Goal: Information Seeking & Learning: Learn about a topic

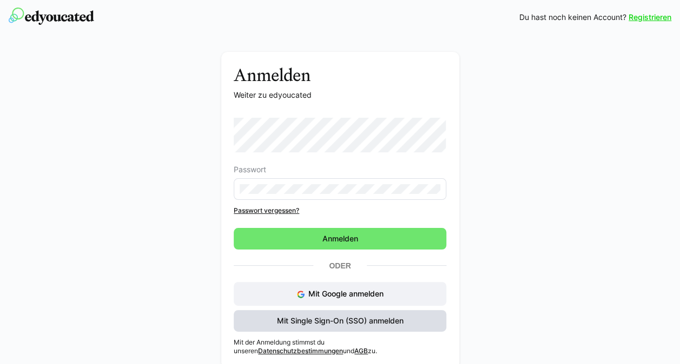
click at [360, 322] on span "Mit Single Sign-On (SSO) anmelden" at bounding box center [340, 321] width 130 height 11
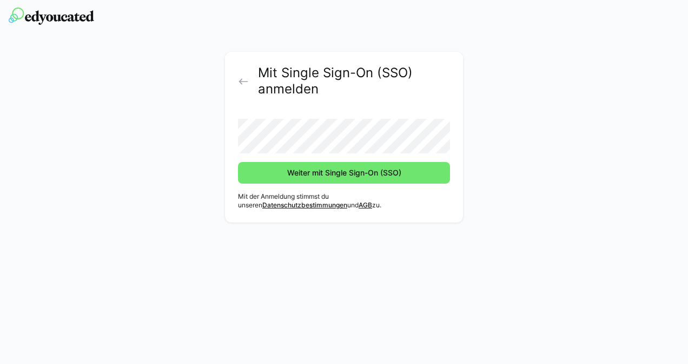
click at [475, 56] on div "Mit Single Sign-On (SSO) anmelden Weiter mit Single Sign-On (SSO) Mit der Anmel…" at bounding box center [343, 140] width 609 height 176
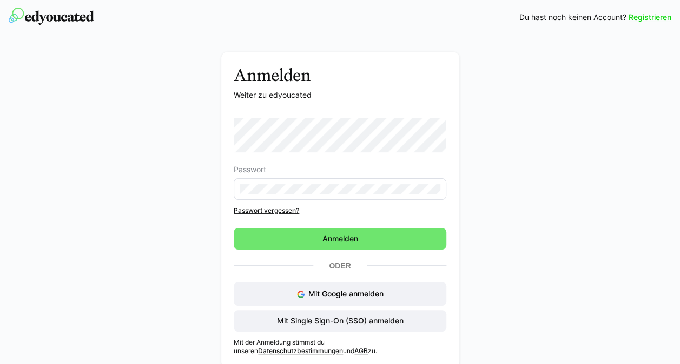
click at [503, 235] on div "Anmelden Weiter zu edyoucated Passwort Passwort vergessen? Anmelden Oder Mit Go…" at bounding box center [339, 213] width 609 height 322
click at [358, 315] on span "Mit Single Sign-On (SSO) anmelden" at bounding box center [340, 321] width 213 height 22
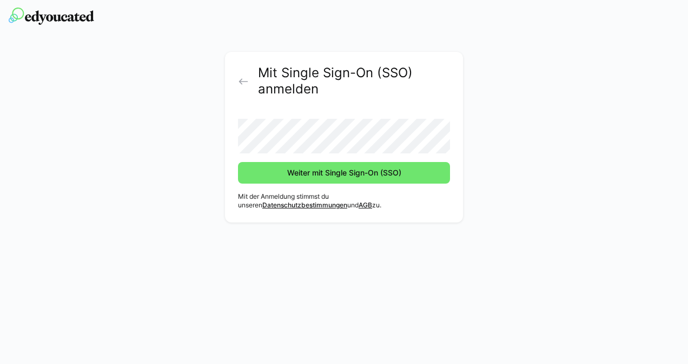
click at [238, 162] on button "Weiter mit Single Sign-On (SSO)" at bounding box center [344, 173] width 212 height 22
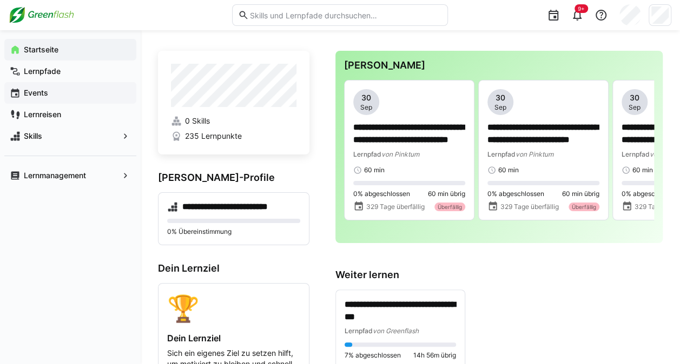
click at [76, 97] on span "Events" at bounding box center [76, 93] width 109 height 11
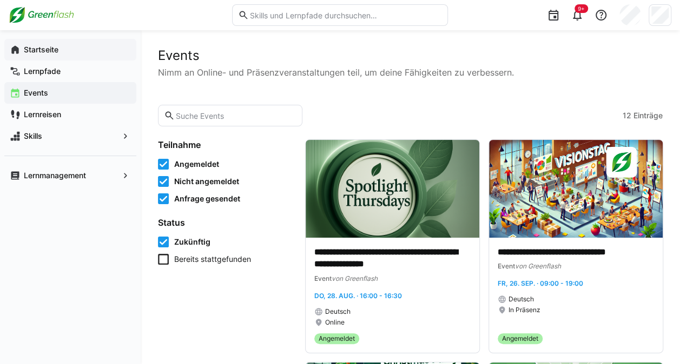
click at [76, 48] on span "Startseite" at bounding box center [76, 49] width 109 height 11
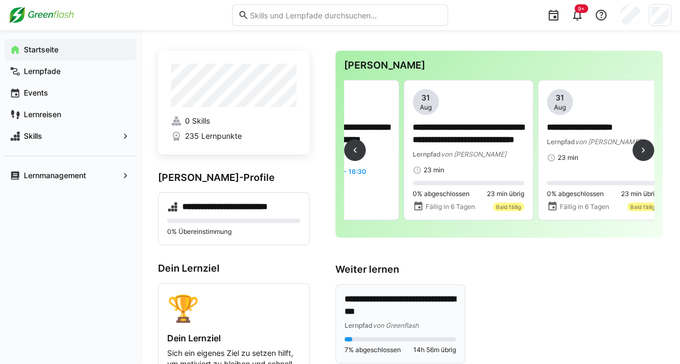
scroll to position [0, 2224]
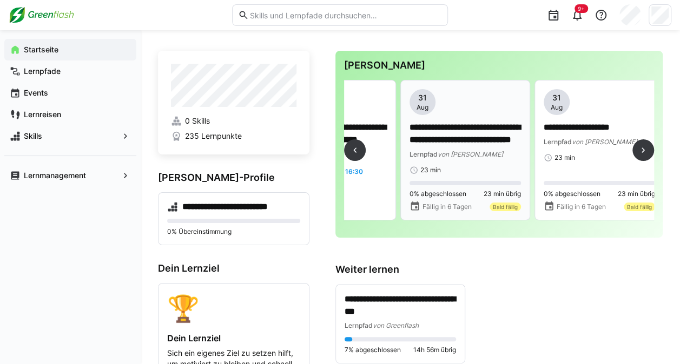
click at [454, 132] on p "**********" at bounding box center [465, 134] width 112 height 25
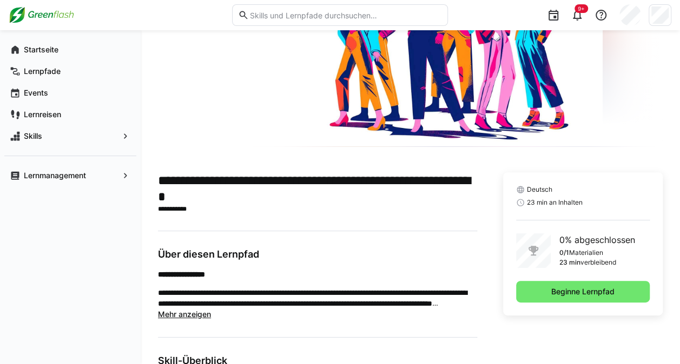
scroll to position [150, 0]
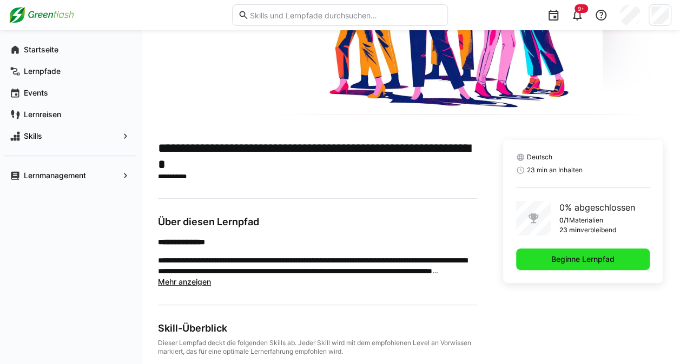
click at [594, 258] on span "Beginne Lernpfad" at bounding box center [582, 259] width 67 height 11
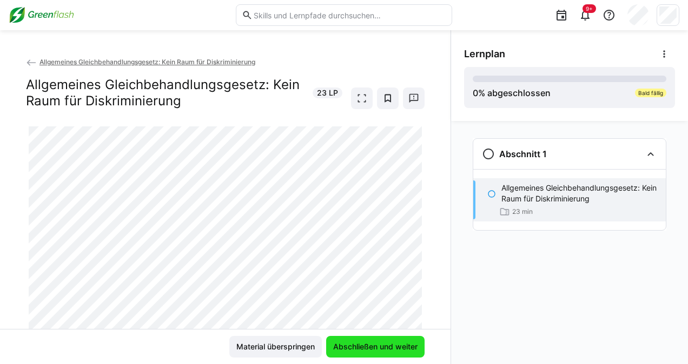
click at [383, 347] on span "Abschließen und weiter" at bounding box center [376, 347] width 88 height 11
click at [380, 340] on span "Abschließen und weiter" at bounding box center [375, 347] width 98 height 22
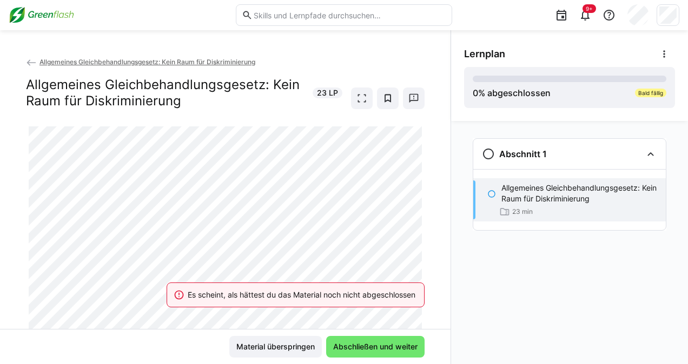
click at [559, 204] on p "Allgemeines Gleichbehandlungsgesetz: Kein Raum für Diskriminierung" at bounding box center [579, 194] width 156 height 22
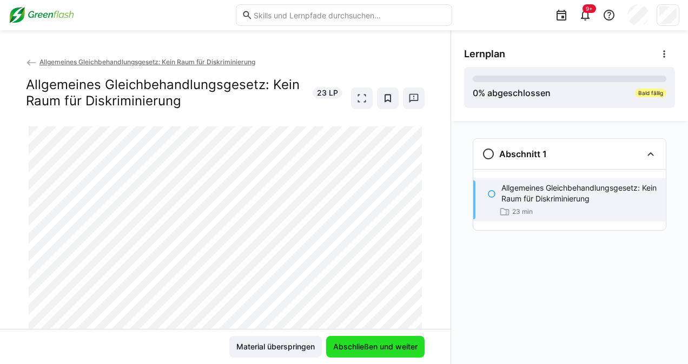
click at [362, 337] on span "Abschließen und weiter" at bounding box center [375, 347] width 98 height 22
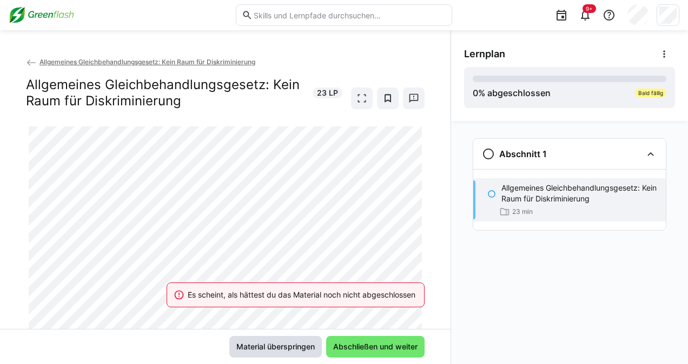
click at [279, 357] on span "Material überspringen" at bounding box center [275, 347] width 92 height 22
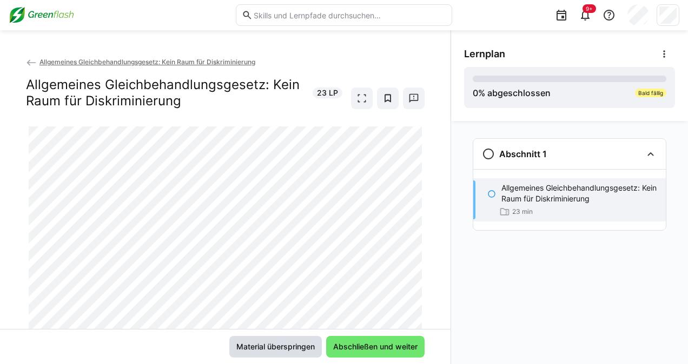
click at [287, 340] on span "Material überspringen" at bounding box center [275, 347] width 92 height 22
click at [43, 58] on span "Allgemeines Gleichbehandlungsgesetz: Kein Raum für Diskriminierung" at bounding box center [147, 62] width 216 height 8
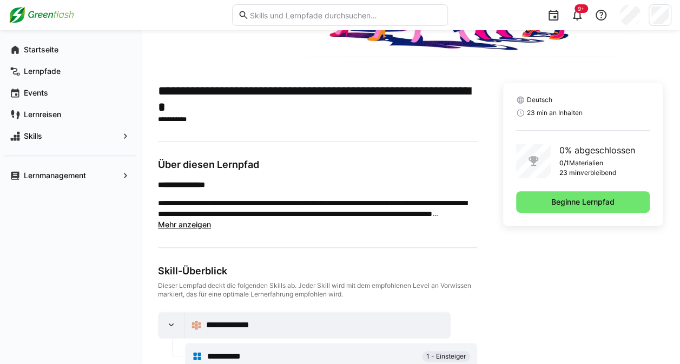
scroll to position [229, 0]
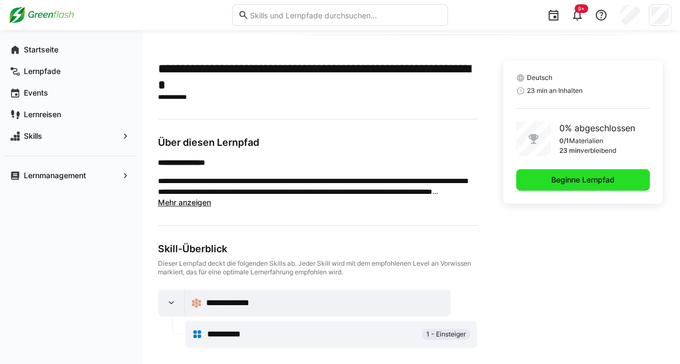
click at [564, 180] on span "Beginne Lernpfad" at bounding box center [582, 180] width 67 height 11
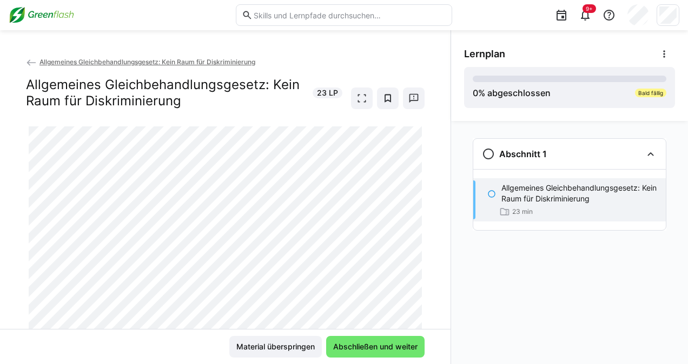
click at [558, 197] on p "Allgemeines Gleichbehandlungsgesetz: Kein Raum für Diskriminierung" at bounding box center [579, 194] width 156 height 22
click at [369, 91] on div at bounding box center [388, 99] width 74 height 22
click at [360, 95] on eds-icon at bounding box center [361, 98] width 11 height 11
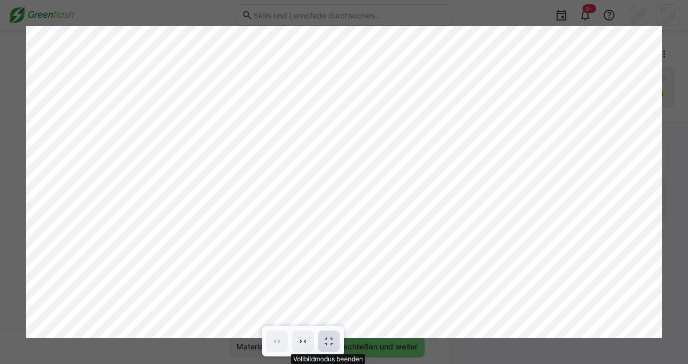
click at [331, 336] on span at bounding box center [329, 342] width 22 height 22
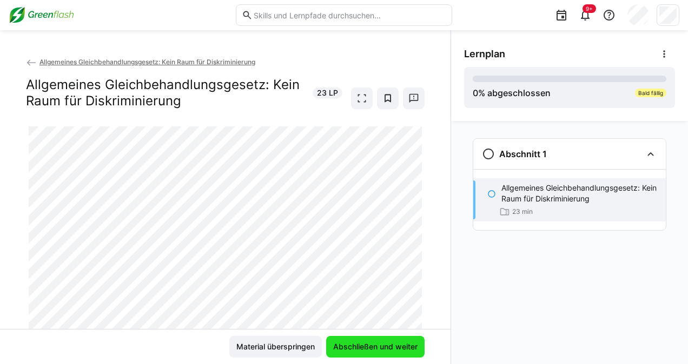
click at [343, 349] on span "Abschließen und weiter" at bounding box center [376, 347] width 88 height 11
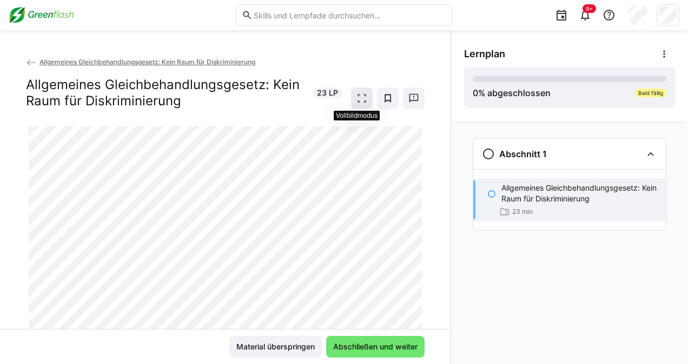
click at [359, 98] on eds-icon at bounding box center [361, 98] width 11 height 11
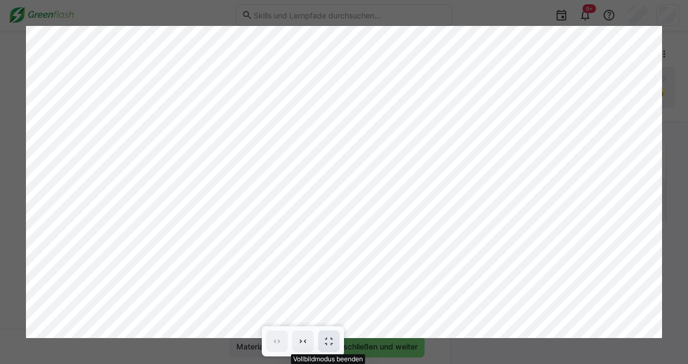
click at [327, 341] on eds-icon at bounding box center [328, 341] width 11 height 11
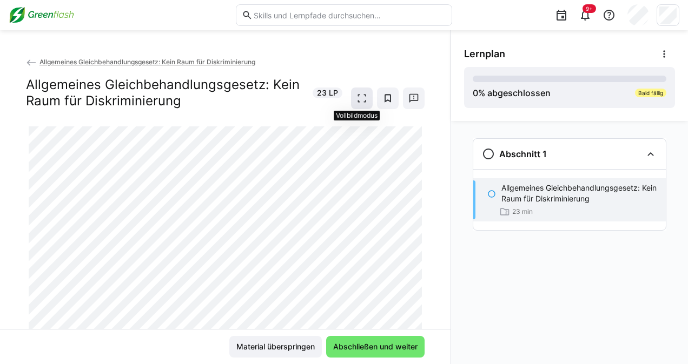
click at [361, 90] on span at bounding box center [362, 99] width 22 height 22
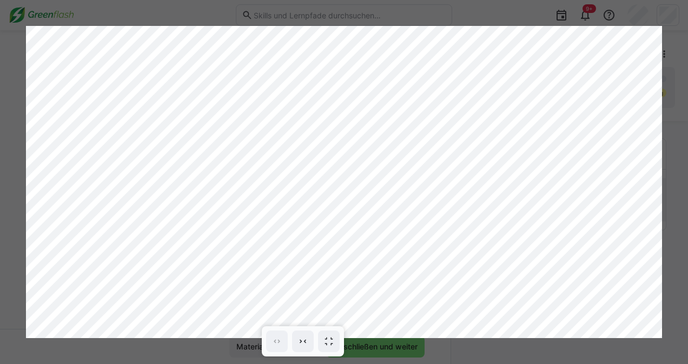
click at [685, 56] on div at bounding box center [344, 182] width 688 height 364
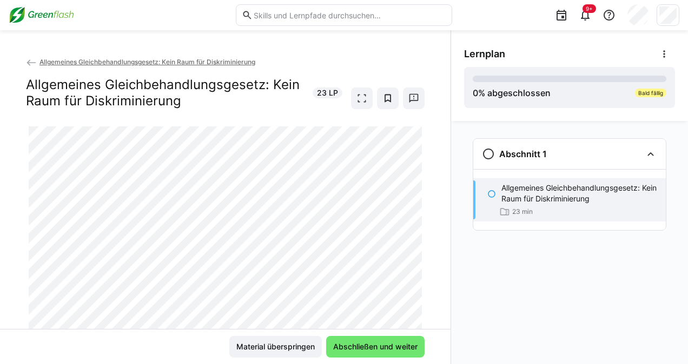
click at [358, 335] on div "Material überspringen Abschließen und weiter" at bounding box center [225, 346] width 450 height 35
click at [361, 348] on span "Abschließen und weiter" at bounding box center [376, 347] width 88 height 11
click at [531, 207] on div "23 min" at bounding box center [516, 212] width 34 height 11
click at [81, 64] on span "Allgemeines Gleichbehandlungsgesetz: Kein Raum für Diskriminierung" at bounding box center [147, 62] width 216 height 8
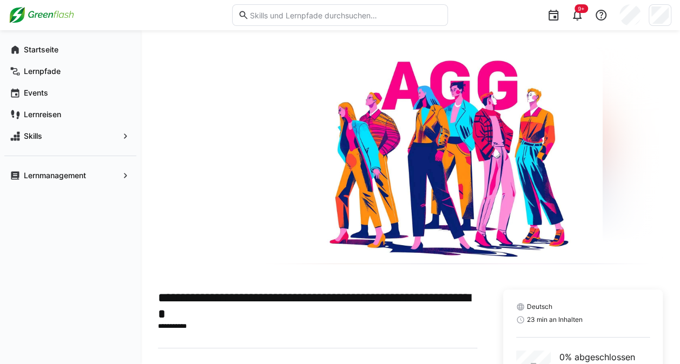
scroll to position [229, 0]
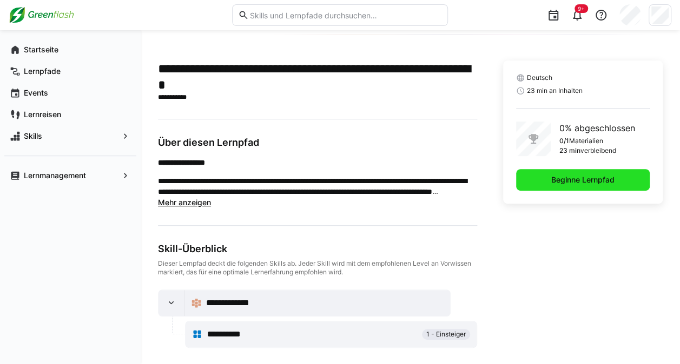
click at [588, 176] on span "Beginne Lernpfad" at bounding box center [582, 180] width 67 height 11
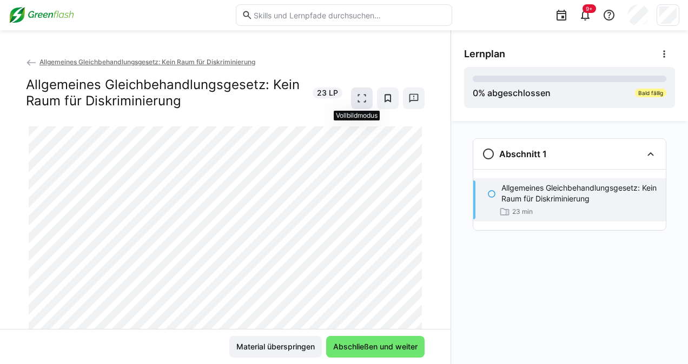
click at [364, 100] on span at bounding box center [362, 99] width 22 height 22
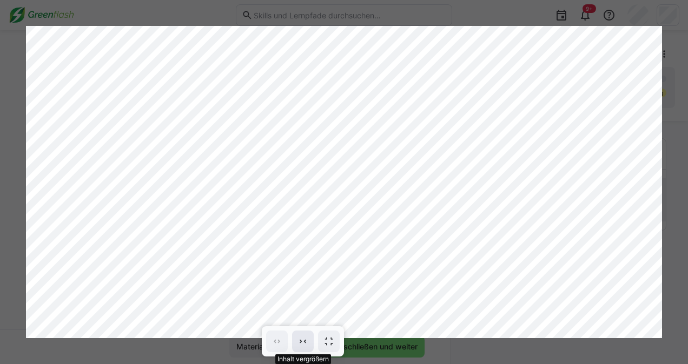
click at [310, 338] on span at bounding box center [303, 342] width 22 height 22
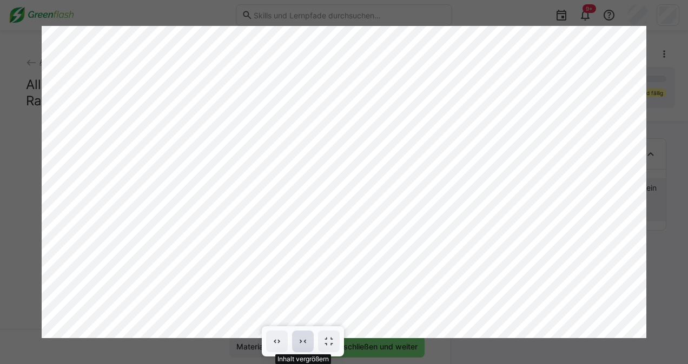
click at [310, 338] on span at bounding box center [303, 342] width 22 height 22
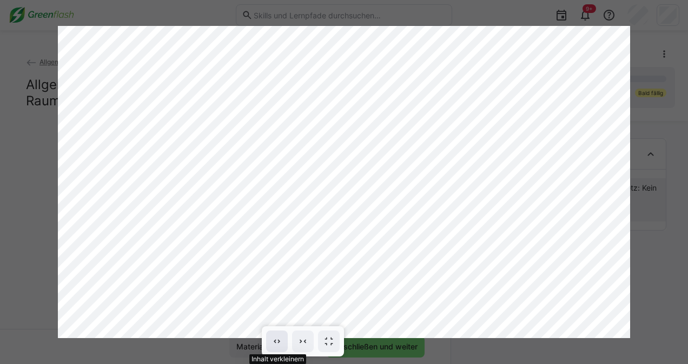
click at [280, 346] on eds-icon at bounding box center [276, 341] width 11 height 11
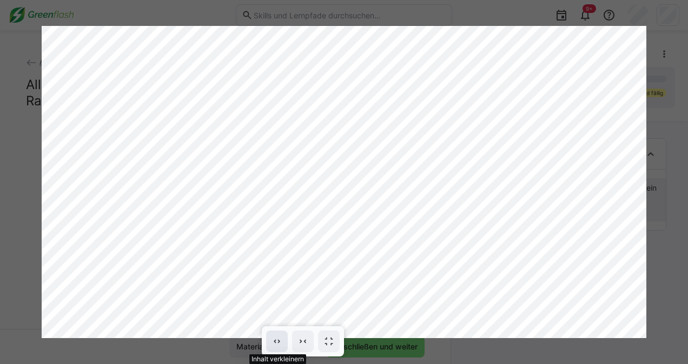
click at [280, 346] on eds-icon at bounding box center [276, 341] width 11 height 11
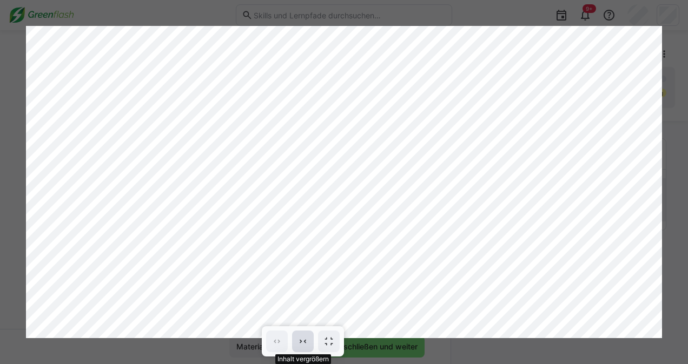
click at [297, 344] on span at bounding box center [303, 342] width 22 height 22
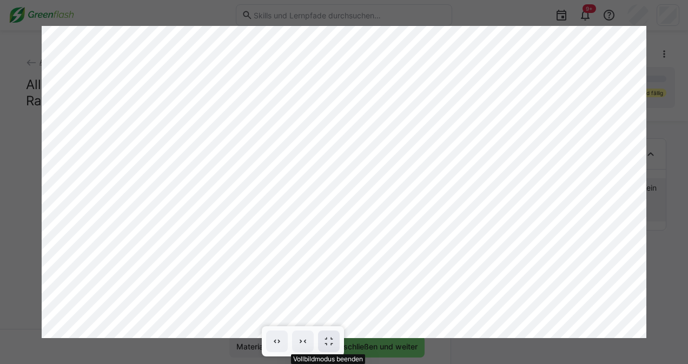
click at [328, 350] on span at bounding box center [329, 342] width 22 height 22
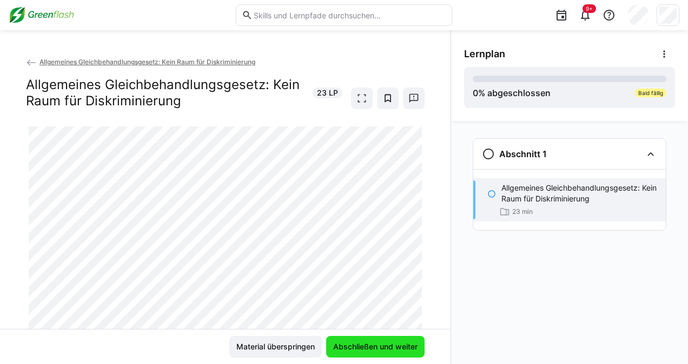
click at [364, 339] on span "Abschließen und weiter" at bounding box center [375, 347] width 98 height 22
click at [34, 59] on eds-icon at bounding box center [31, 62] width 11 height 11
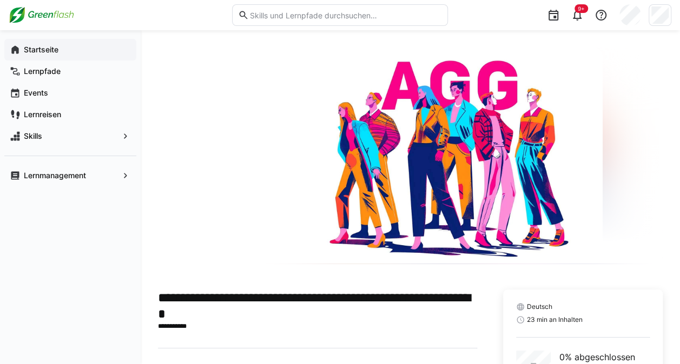
click at [39, 59] on div "Startseite" at bounding box center [70, 50] width 132 height 22
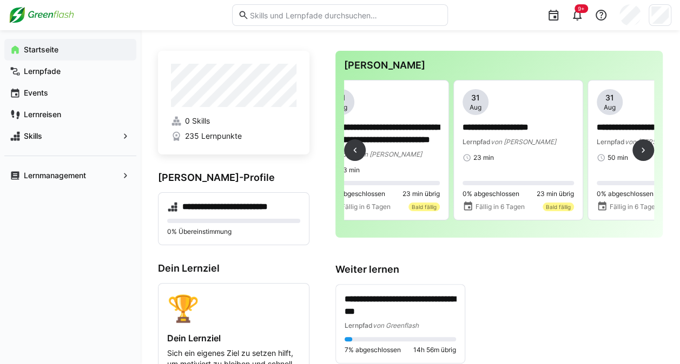
scroll to position [0, 2354]
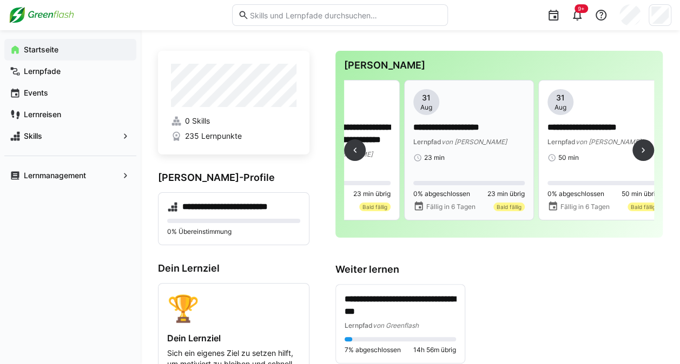
click at [460, 150] on div "**********" at bounding box center [468, 125] width 111 height 73
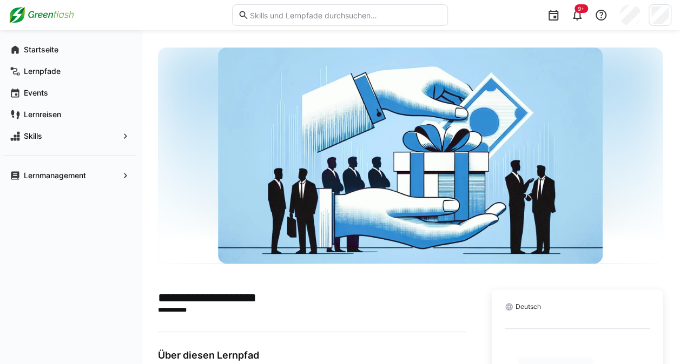
scroll to position [213, 0]
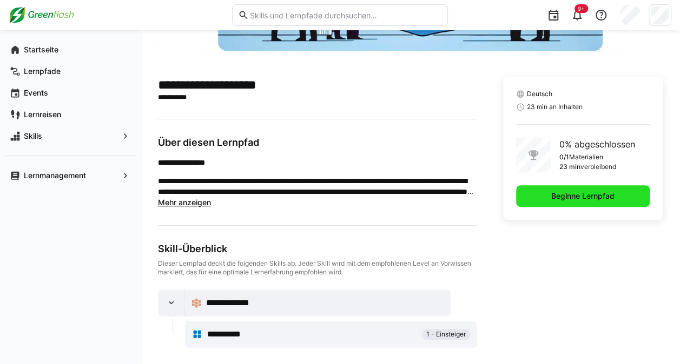
click at [539, 187] on span "Beginne Lernpfad" at bounding box center [583, 196] width 134 height 22
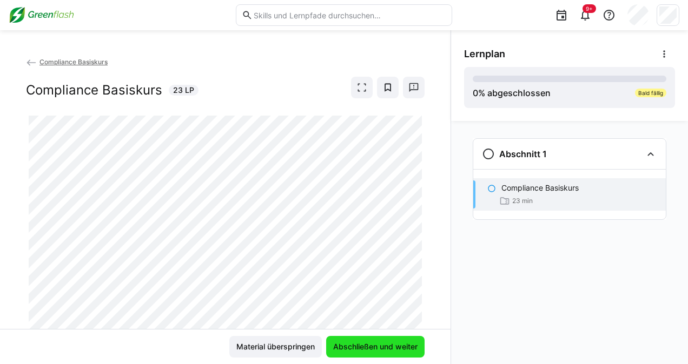
click at [354, 339] on span "Abschließen und weiter" at bounding box center [375, 347] width 98 height 22
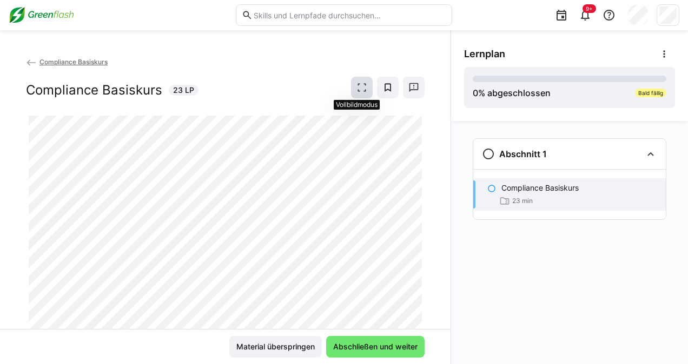
click at [353, 79] on span at bounding box center [362, 88] width 22 height 22
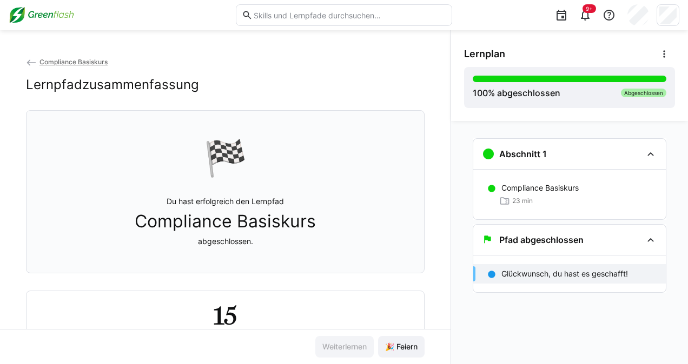
click at [320, 270] on app-classroom-main-layout "Compliance Basiskurs Lernpfadzusammenfassung 🏁 Du hast erfolgreich den Lernpfad…" at bounding box center [225, 210] width 450 height 308
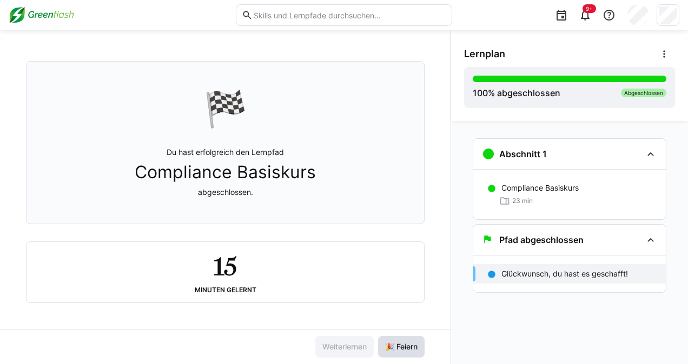
click at [385, 347] on span "🎉 Feiern" at bounding box center [401, 347] width 36 height 11
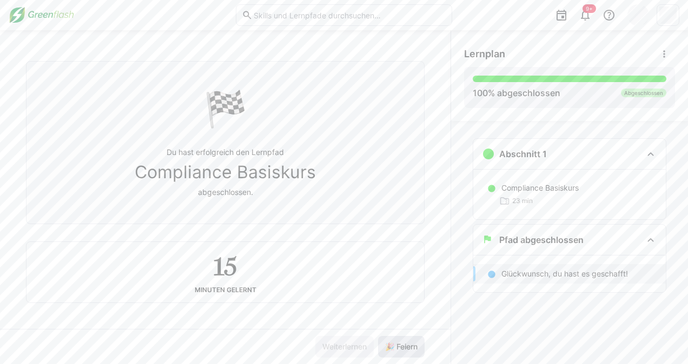
click at [403, 341] on span "🎉 Feiern" at bounding box center [401, 347] width 47 height 22
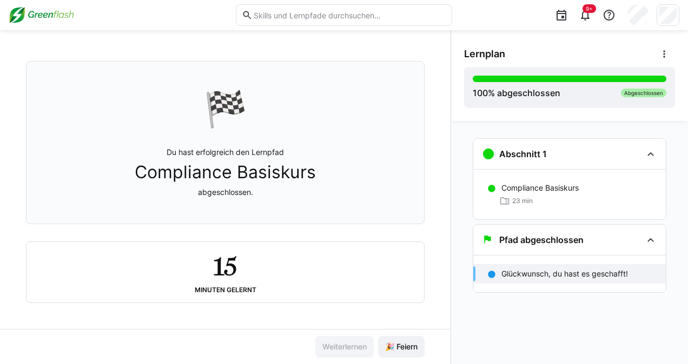
click at [43, 10] on img at bounding box center [41, 14] width 65 height 17
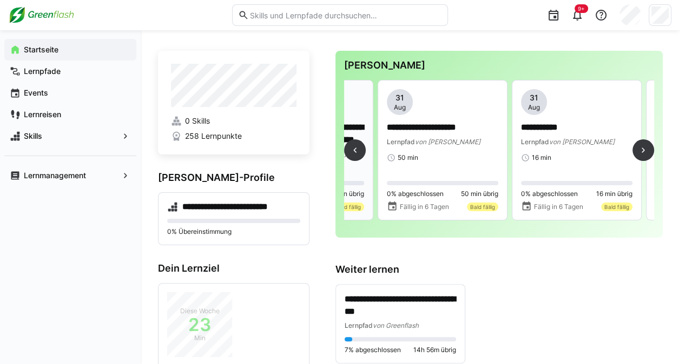
scroll to position [0, 2380]
click at [468, 147] on div "Lernpfad von MyBreev" at bounding box center [442, 141] width 111 height 11
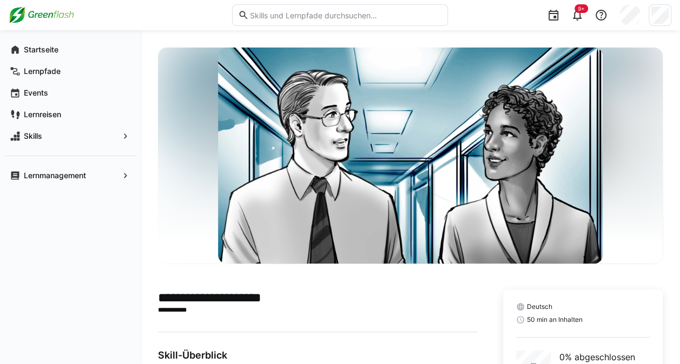
scroll to position [107, 0]
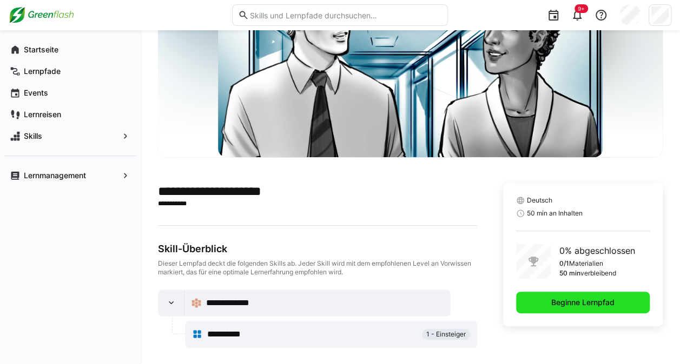
click at [547, 299] on span "Beginne Lernpfad" at bounding box center [583, 303] width 134 height 22
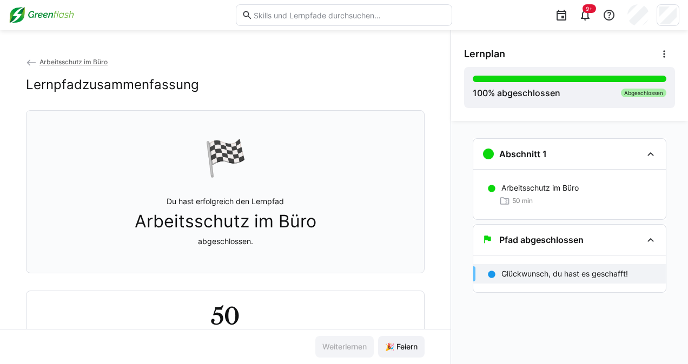
scroll to position [51, 0]
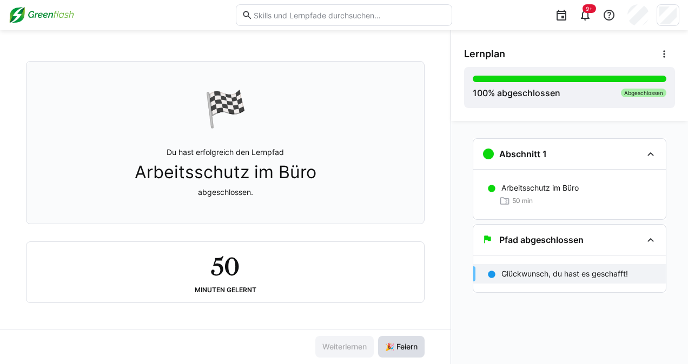
click at [401, 339] on span "🎉 Feiern" at bounding box center [401, 347] width 47 height 22
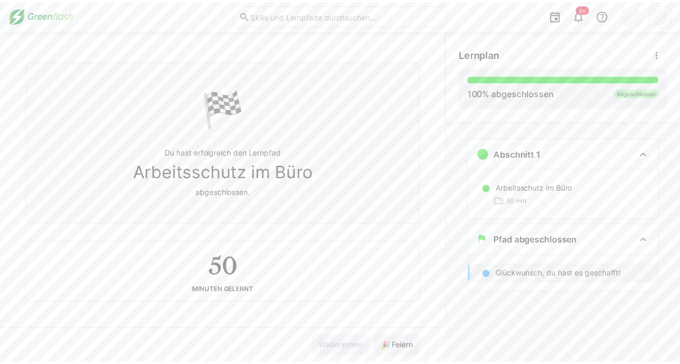
scroll to position [0, 0]
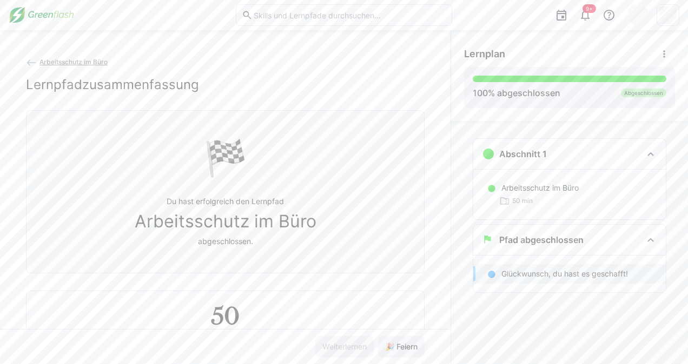
click at [72, 61] on span "Arbeitsschutz im Büro" at bounding box center [73, 62] width 68 height 8
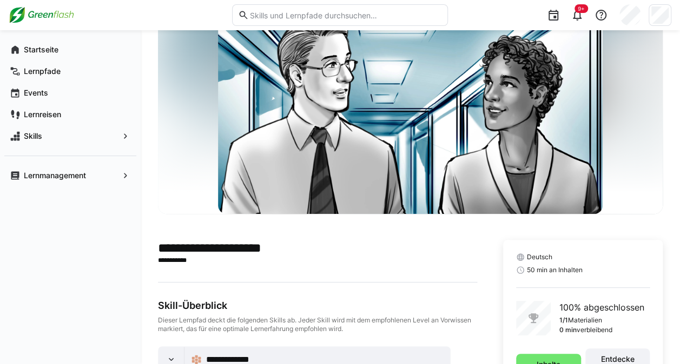
scroll to position [42, 0]
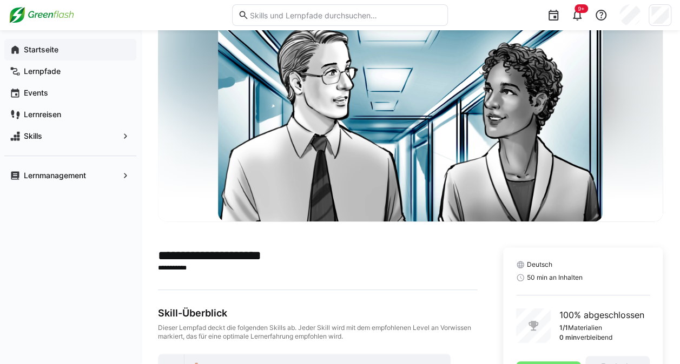
click at [0, 0] on app-navigation-label "Startseite" at bounding box center [0, 0] width 0 height 0
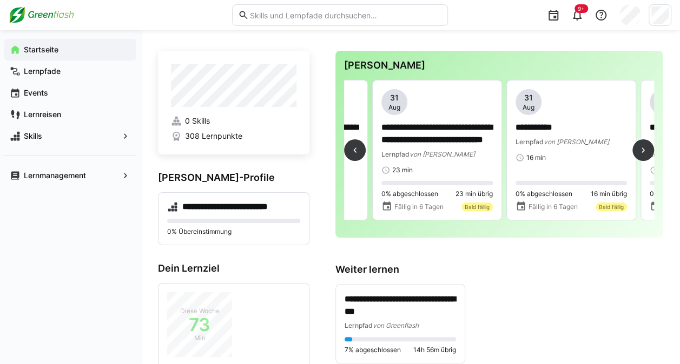
scroll to position [0, 2250]
click at [427, 141] on p "**********" at bounding box center [439, 134] width 112 height 25
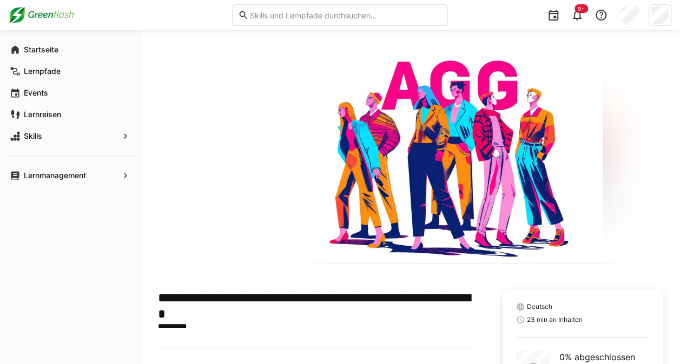
scroll to position [229, 0]
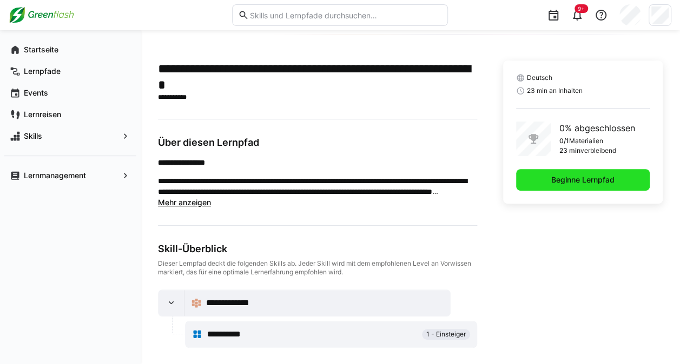
click at [554, 175] on span "Beginne Lernpfad" at bounding box center [582, 180] width 67 height 11
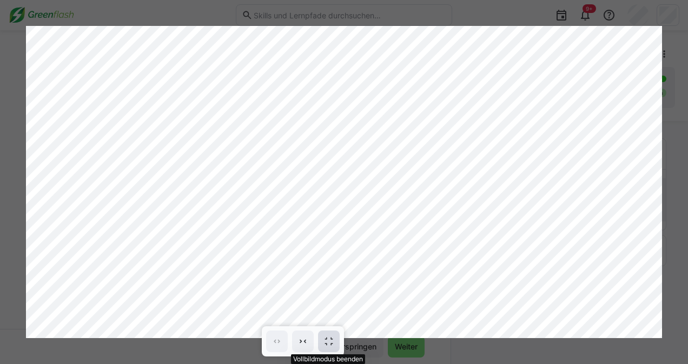
click at [324, 349] on span at bounding box center [329, 342] width 22 height 22
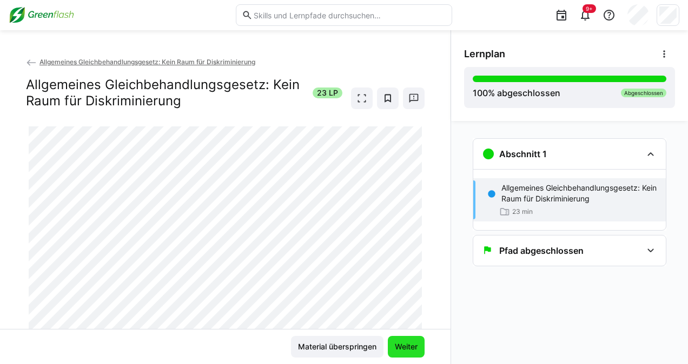
click at [402, 347] on span "Weiter" at bounding box center [406, 347] width 26 height 11
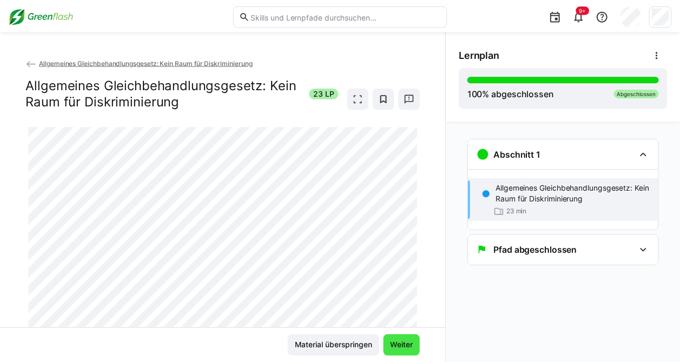
scroll to position [50, 0]
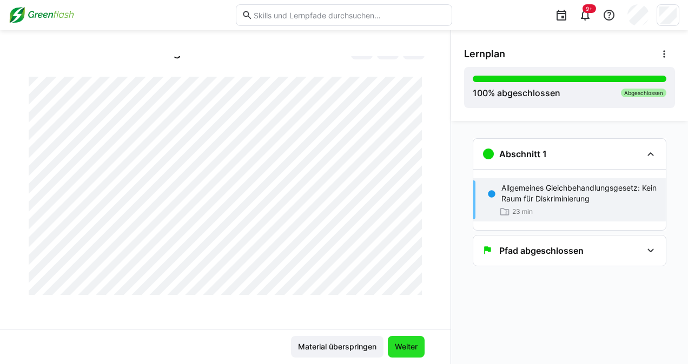
click at [391, 344] on span "Weiter" at bounding box center [406, 347] width 37 height 22
click at [369, 346] on span "Material überspringen" at bounding box center [337, 347] width 82 height 11
click at [56, 11] on img at bounding box center [41, 14] width 65 height 17
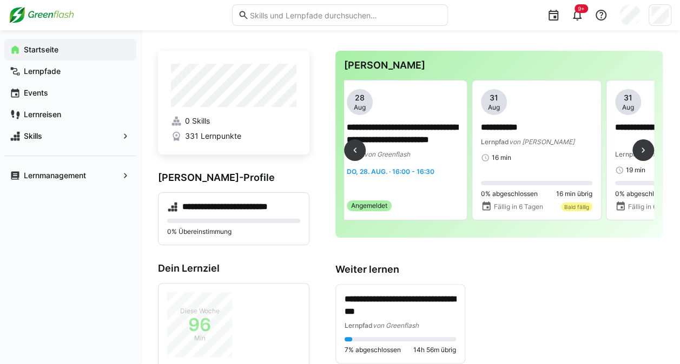
scroll to position [0, 2154]
click at [516, 173] on div "**********" at bounding box center [534, 150] width 111 height 122
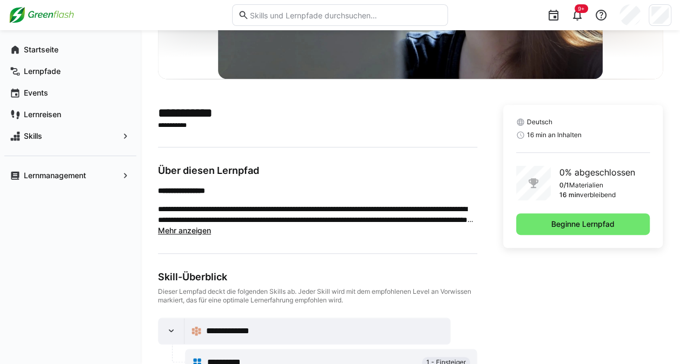
scroll to position [213, 0]
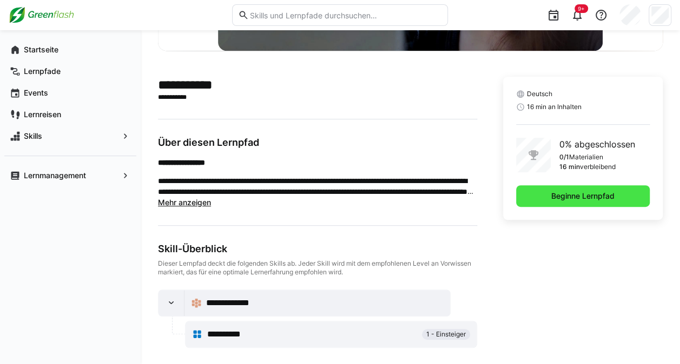
click at [552, 201] on span "Beginne Lernpfad" at bounding box center [582, 196] width 67 height 11
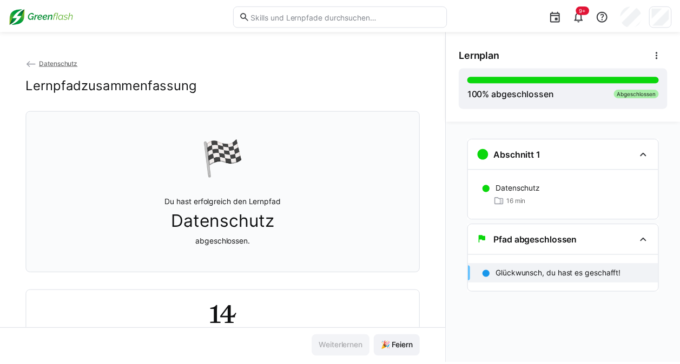
scroll to position [51, 0]
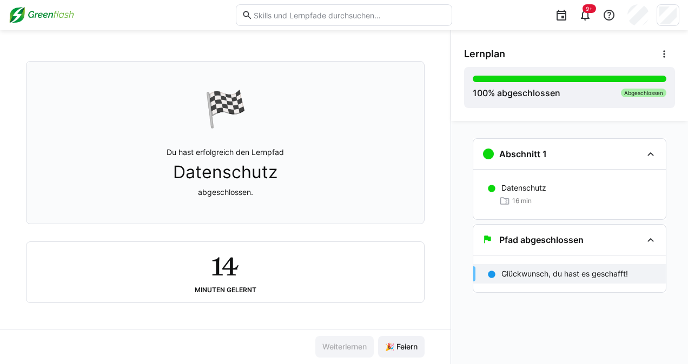
click at [55, 12] on img at bounding box center [41, 14] width 65 height 17
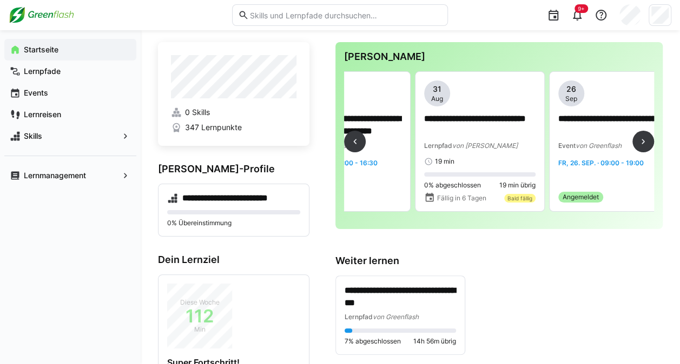
scroll to position [0, 2210]
click at [496, 155] on div "**********" at bounding box center [478, 123] width 111 height 85
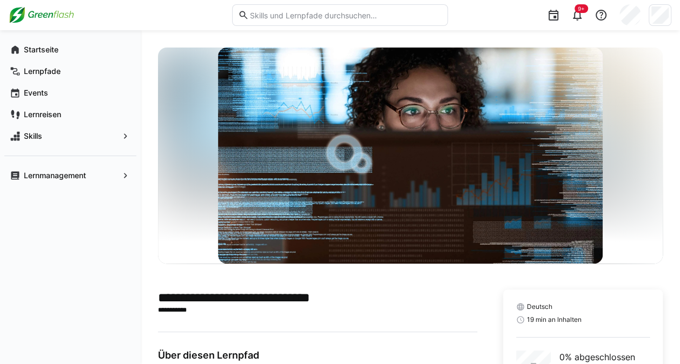
scroll to position [213, 0]
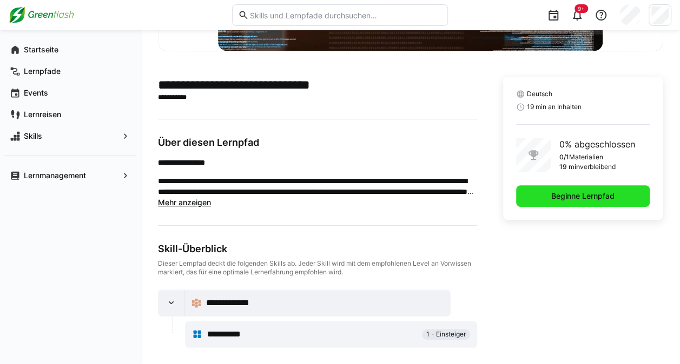
click at [588, 191] on span "Beginne Lernpfad" at bounding box center [582, 196] width 67 height 11
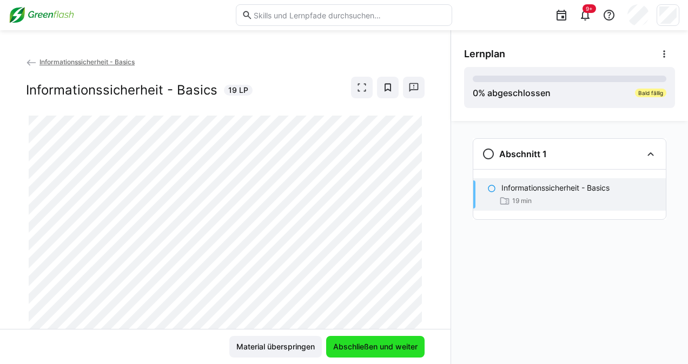
click at [371, 343] on span "Abschließen und weiter" at bounding box center [376, 347] width 88 height 11
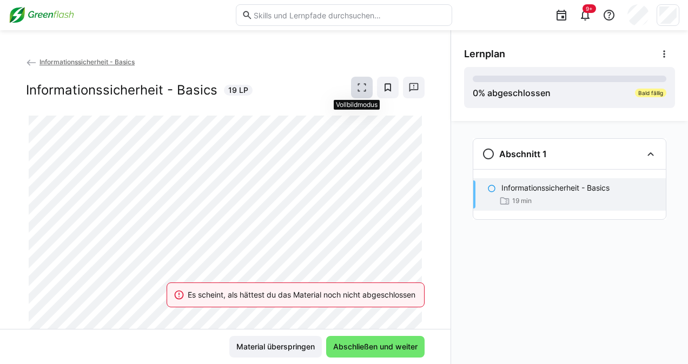
click at [363, 87] on span at bounding box center [362, 88] width 22 height 22
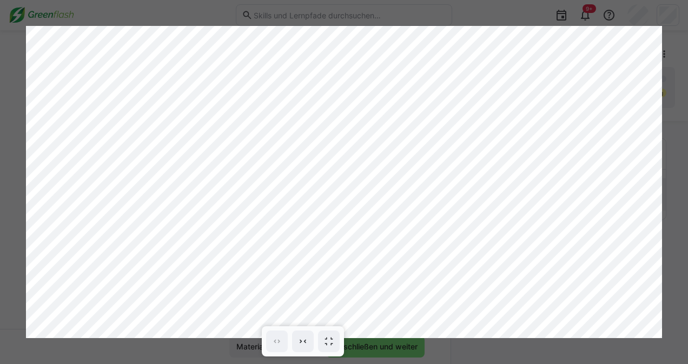
click at [8, 122] on div at bounding box center [344, 182] width 688 height 364
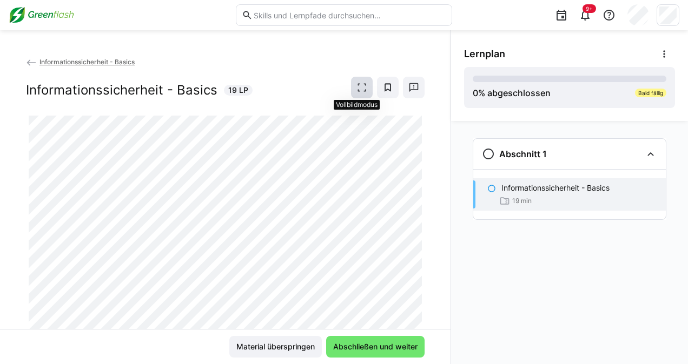
click at [356, 82] on eds-icon at bounding box center [361, 87] width 11 height 11
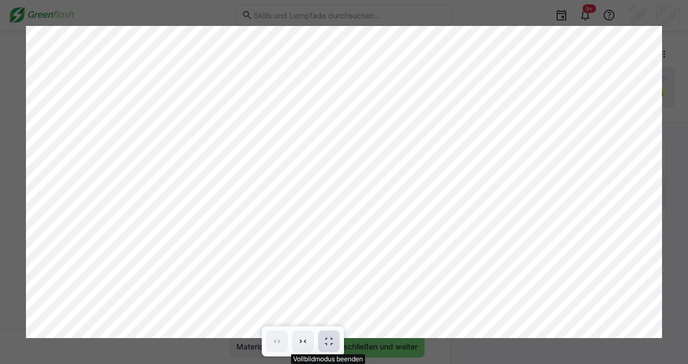
click at [333, 337] on eds-icon at bounding box center [328, 341] width 11 height 11
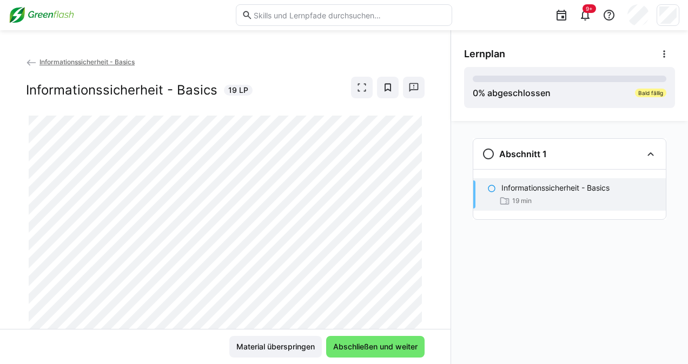
click at [57, 58] on span "Informationssicherheit - Basics" at bounding box center [86, 62] width 95 height 8
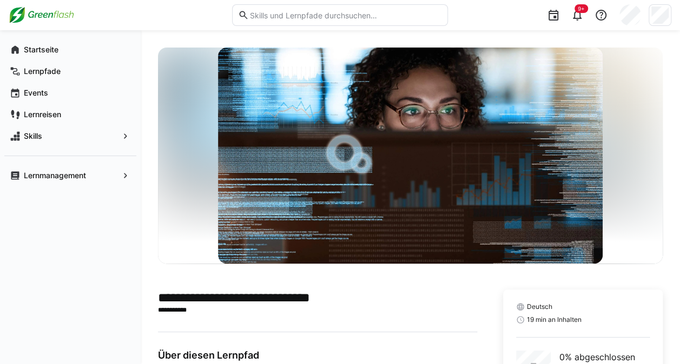
scroll to position [213, 0]
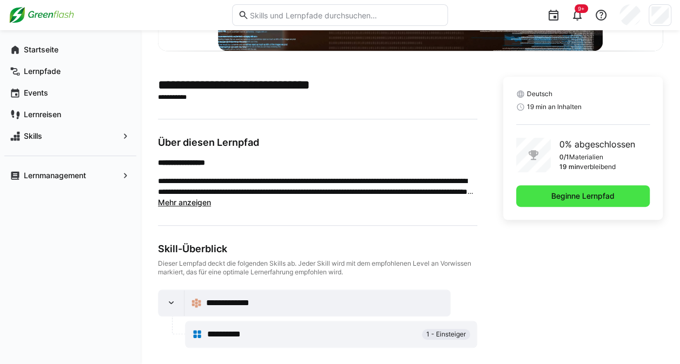
click at [632, 199] on span "Beginne Lernpfad" at bounding box center [583, 196] width 134 height 22
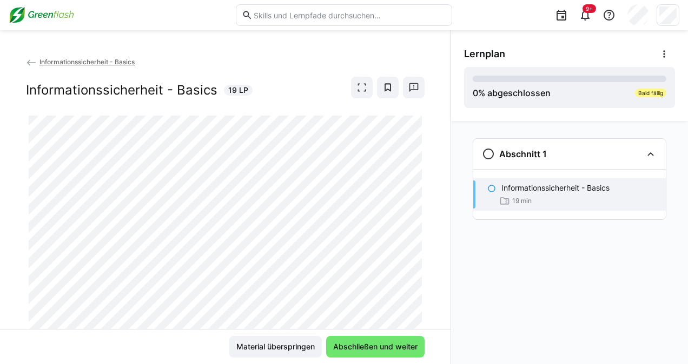
click at [369, 358] on div "Material überspringen Abschließen und weiter" at bounding box center [225, 346] width 450 height 35
click at [369, 348] on span "Abschließen und weiter" at bounding box center [376, 347] width 88 height 11
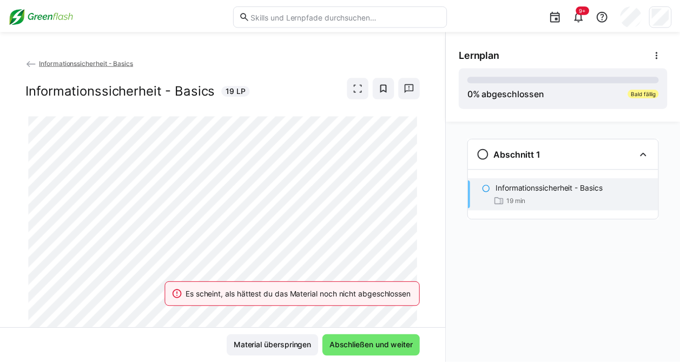
scroll to position [1, 0]
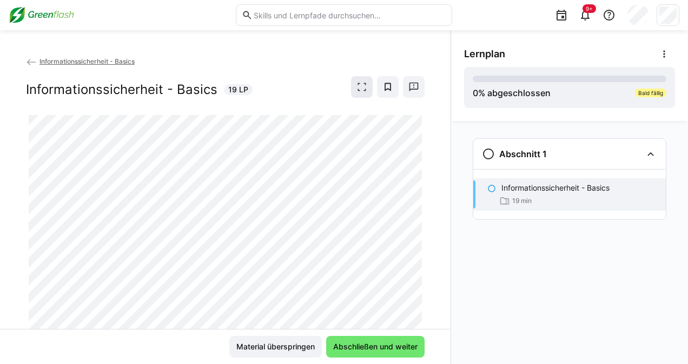
click at [356, 82] on eds-icon at bounding box center [361, 87] width 11 height 11
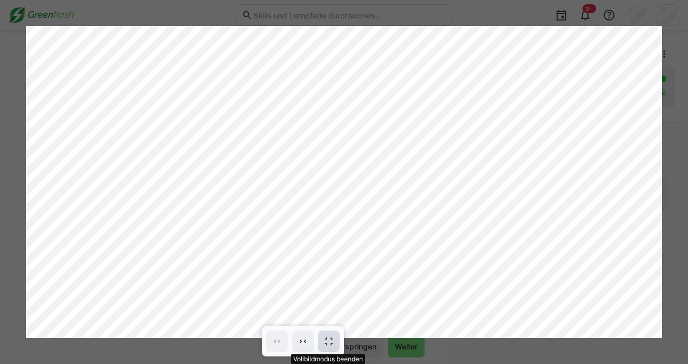
click at [336, 337] on span at bounding box center [329, 342] width 22 height 22
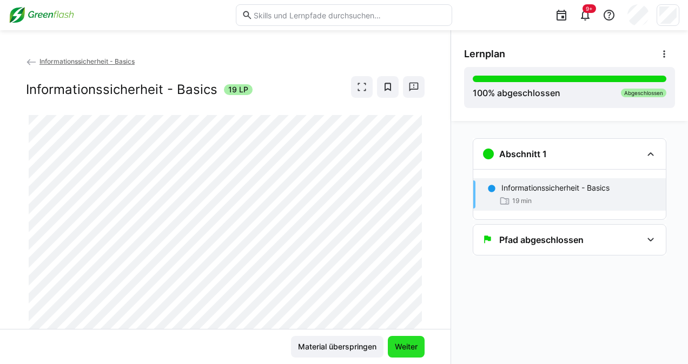
click at [411, 350] on span "Weiter" at bounding box center [406, 347] width 26 height 11
click at [116, 63] on span "Informationssicherheit - Basics" at bounding box center [86, 61] width 95 height 8
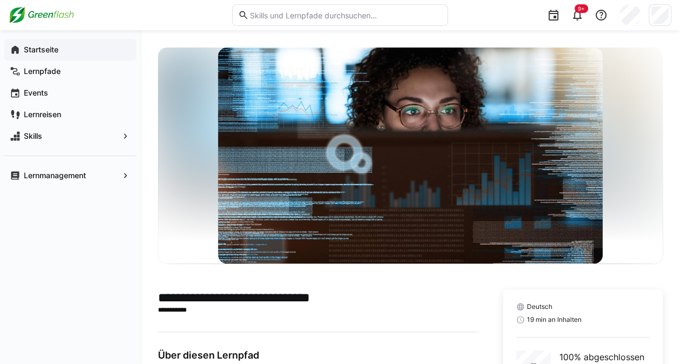
drag, startPoint x: 53, startPoint y: 38, endPoint x: 52, endPoint y: 45, distance: 7.6
click at [52, 45] on div "Startseite Lernpfade Events Lernreisen Skills Lernmanagement" at bounding box center [70, 112] width 141 height 165
click at [0, 0] on app-navigation-label "Startseite" at bounding box center [0, 0] width 0 height 0
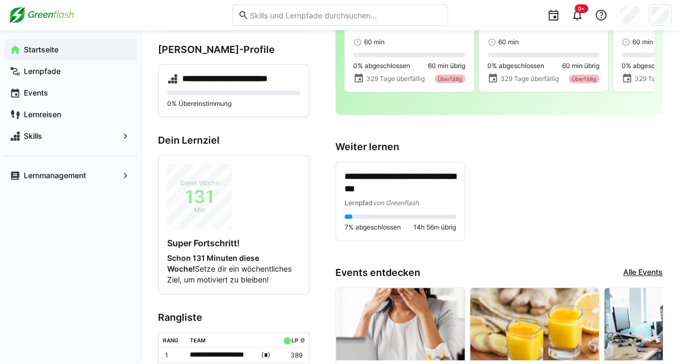
scroll to position [129, 0]
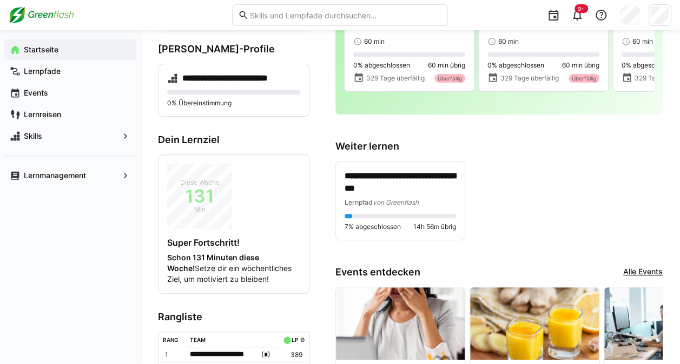
drag, startPoint x: 88, startPoint y: 170, endPoint x: 42, endPoint y: 286, distance: 124.3
click at [42, 286] on div "Startseite Lernpfade Events Lernreisen Skills Lernmanagement" at bounding box center [70, 197] width 141 height 334
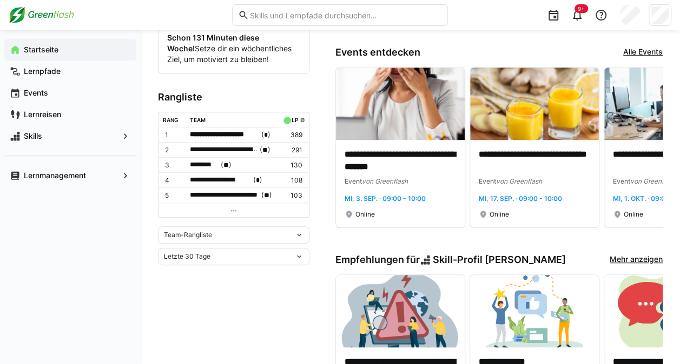
scroll to position [348, 0]
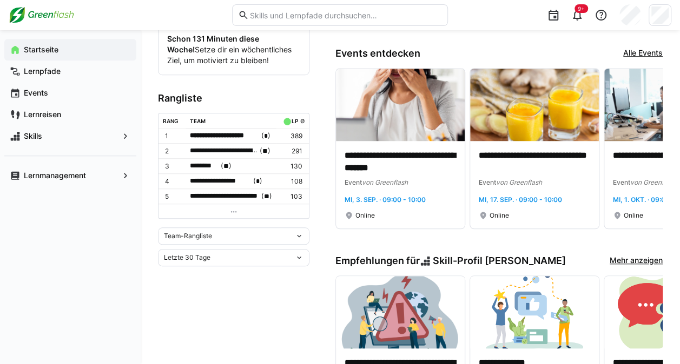
click at [235, 209] on eds-icon at bounding box center [233, 212] width 9 height 9
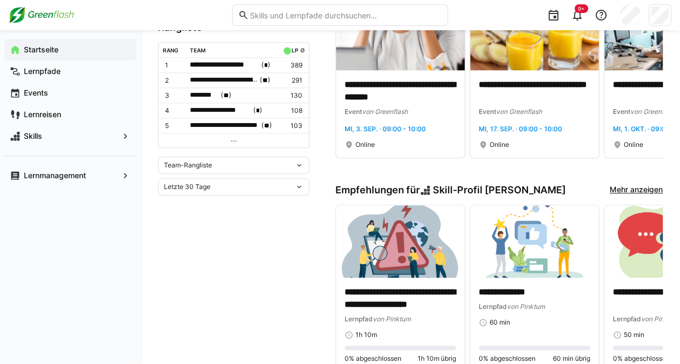
scroll to position [334, 0]
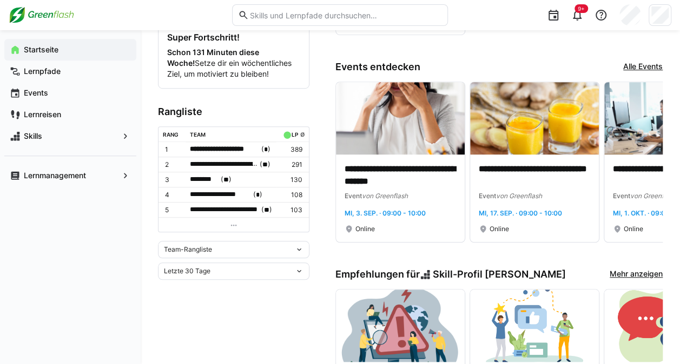
click at [233, 221] on eds-icon at bounding box center [233, 225] width 9 height 9
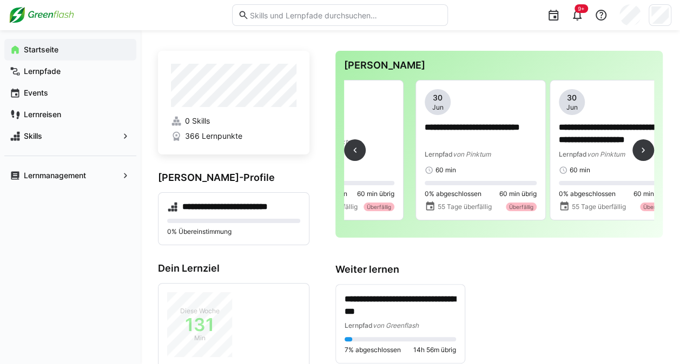
scroll to position [0, 829]
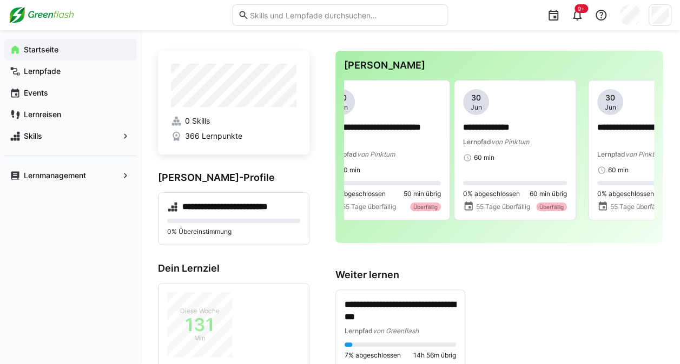
click at [253, 9] on eds-input at bounding box center [340, 15] width 216 height 22
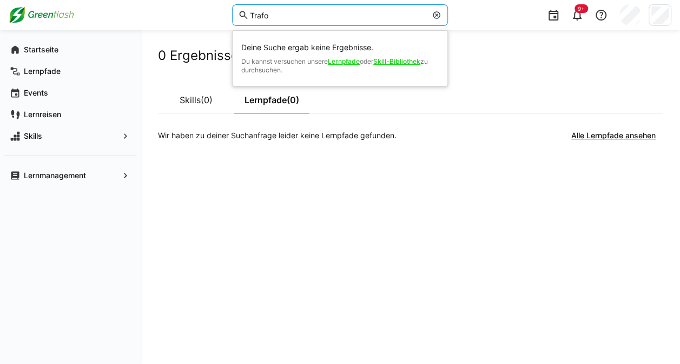
drag, startPoint x: 286, startPoint y: 17, endPoint x: 187, endPoint y: 25, distance: 98.8
click at [187, 25] on div "Trafo Deine Suche ergab keine Ergebnisse. Du kannst versuchen unsere Lernpfade …" at bounding box center [340, 15] width 662 height 30
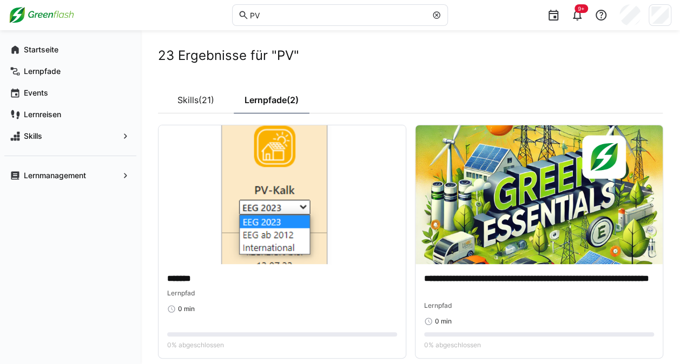
click at [176, 70] on app-search "**********" at bounding box center [410, 203] width 505 height 311
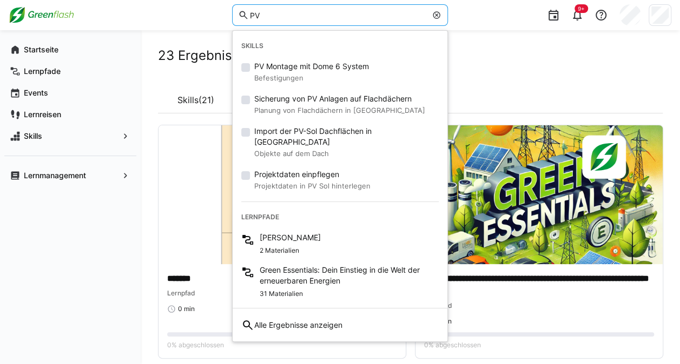
click at [269, 16] on input "PV" at bounding box center [338, 15] width 178 height 10
type input "P"
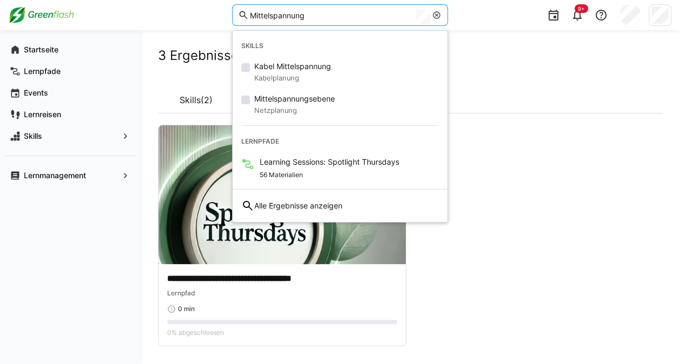
click at [199, 38] on div "**********" at bounding box center [410, 210] width 539 height 360
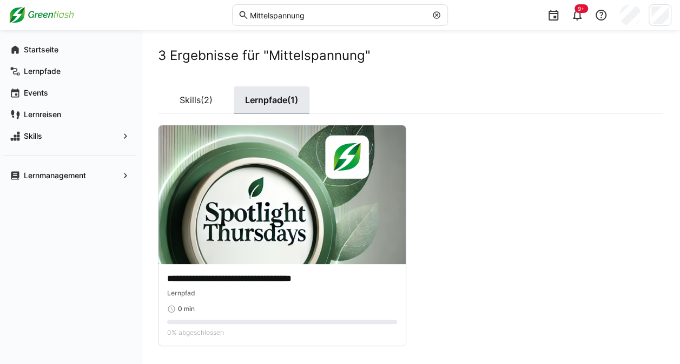
click at [251, 102] on link "Lernpfade (1)" at bounding box center [272, 100] width 76 height 27
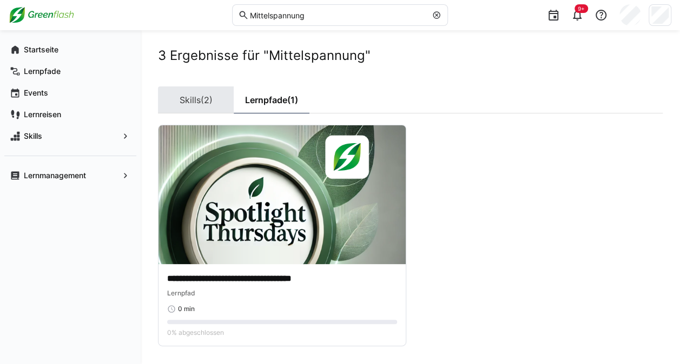
click at [174, 100] on link "Skills (2)" at bounding box center [196, 100] width 76 height 27
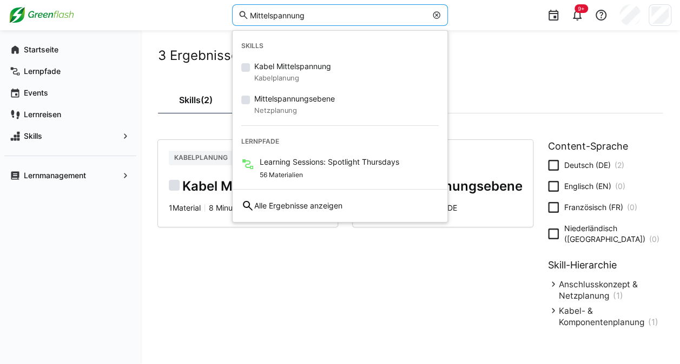
drag, startPoint x: 312, startPoint y: 13, endPoint x: 233, endPoint y: 11, distance: 79.5
click at [233, 11] on eds-input "Mittelspannung" at bounding box center [340, 15] width 216 height 22
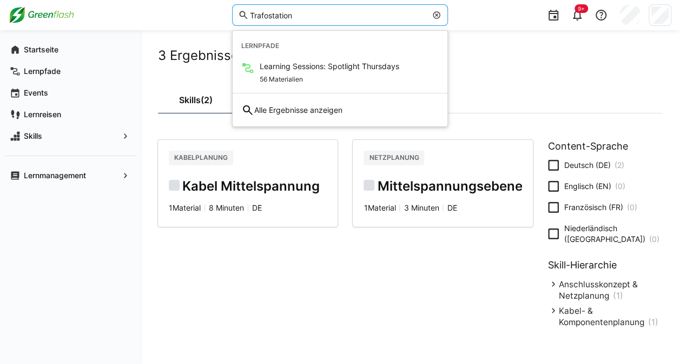
type input "Trafostation"
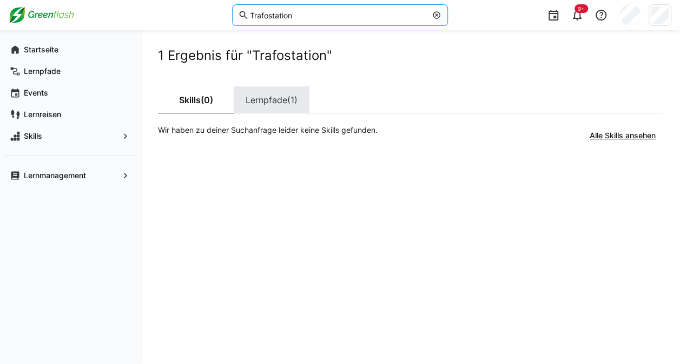
click at [272, 93] on link "Lernpfade (1)" at bounding box center [272, 100] width 76 height 27
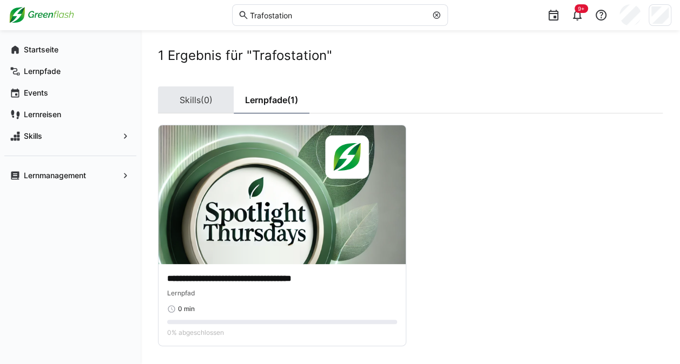
click at [209, 90] on link "Skills (0)" at bounding box center [196, 100] width 76 height 27
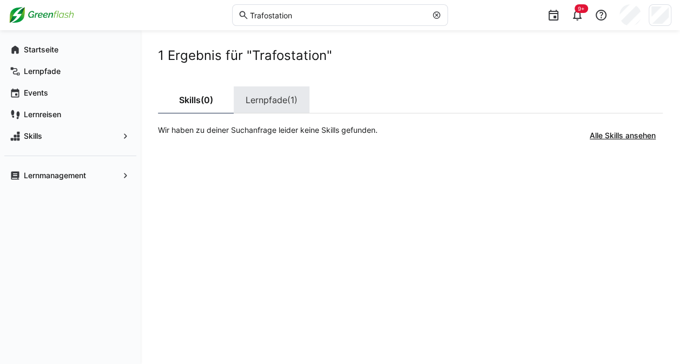
click at [264, 87] on link "Lernpfade (1)" at bounding box center [272, 100] width 76 height 27
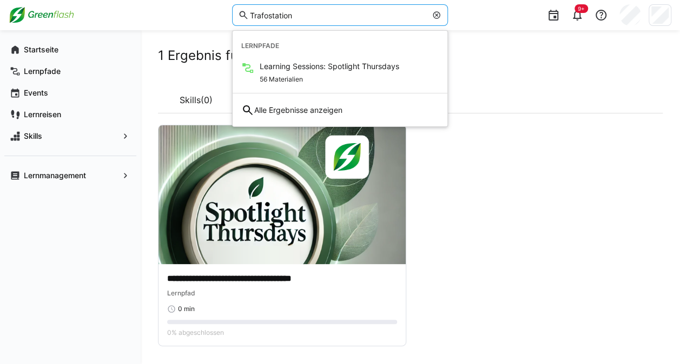
drag, startPoint x: 307, startPoint y: 17, endPoint x: 206, endPoint y: 18, distance: 101.1
click at [206, 18] on div "Trafostation Lernpfade Learning Sessions: Spotlight Thursdays 56 Materialien Al…" at bounding box center [340, 15] width 662 height 30
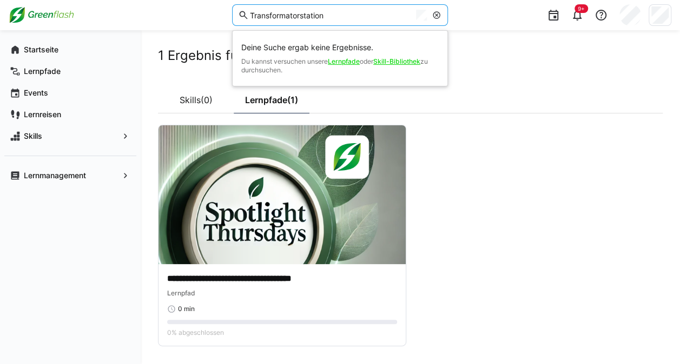
type input "Transformatorstation"
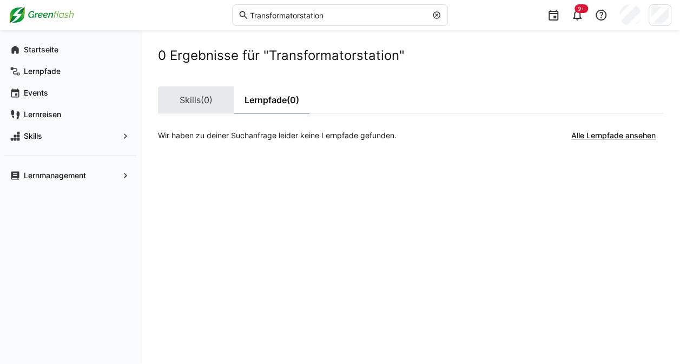
click at [194, 95] on link "Skills (0)" at bounding box center [196, 100] width 76 height 27
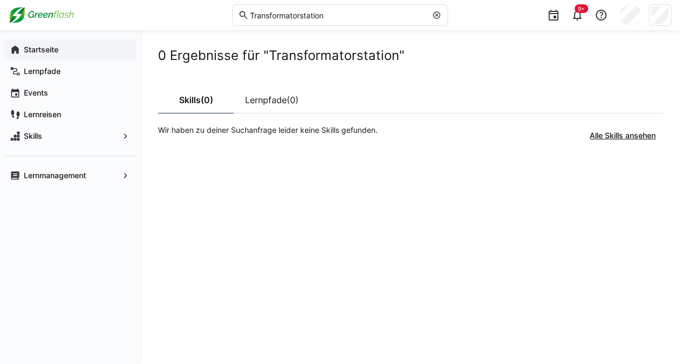
click at [92, 44] on div "Startseite" at bounding box center [70, 50] width 132 height 22
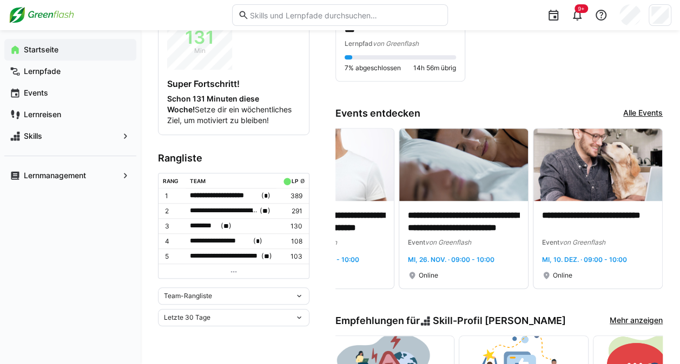
scroll to position [268, 0]
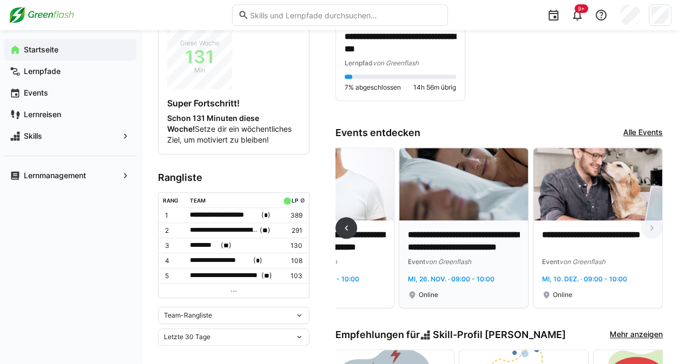
click at [491, 202] on img at bounding box center [463, 184] width 129 height 72
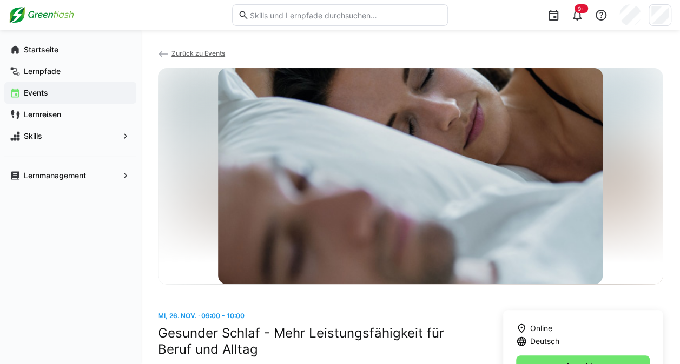
click at [209, 50] on span "Zurück zu Events" at bounding box center [198, 53] width 54 height 8
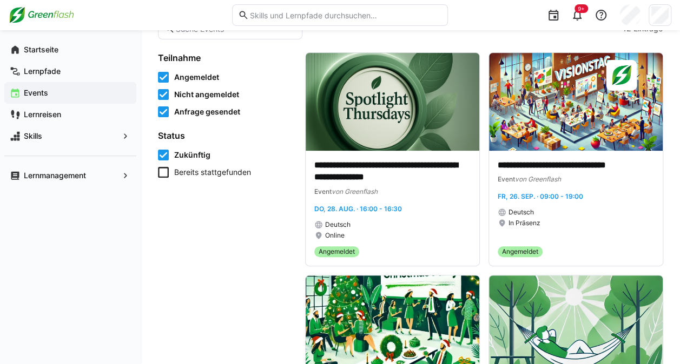
scroll to position [85, 0]
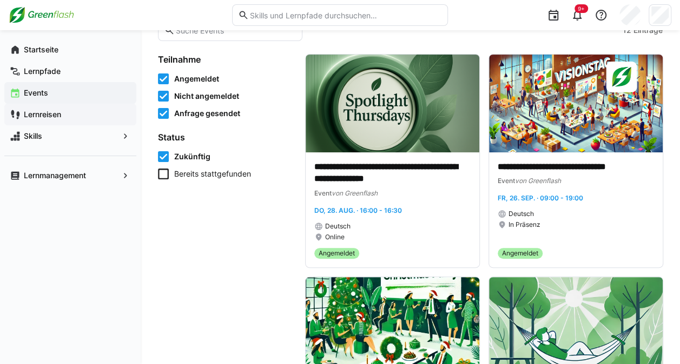
click at [73, 116] on span "Lernreisen" at bounding box center [76, 114] width 109 height 11
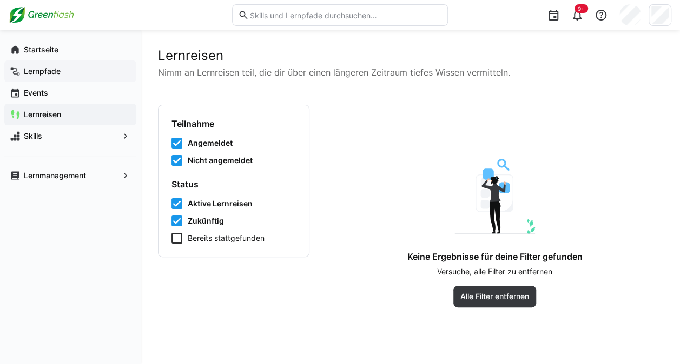
click at [0, 0] on app-navigation-label "Lernpfade" at bounding box center [0, 0] width 0 height 0
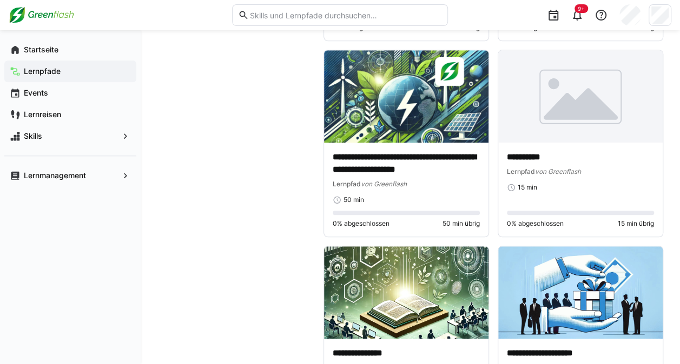
scroll to position [488, 0]
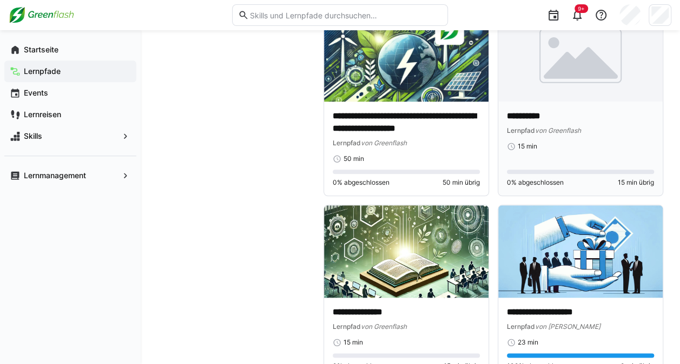
click at [605, 77] on img at bounding box center [580, 55] width 164 height 92
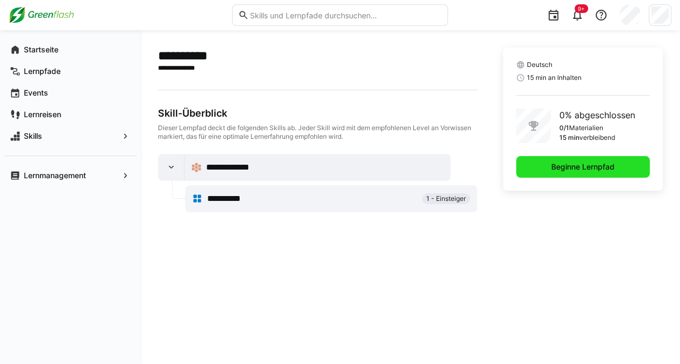
click at [581, 162] on span "Beginne Lernpfad" at bounding box center [582, 167] width 67 height 11
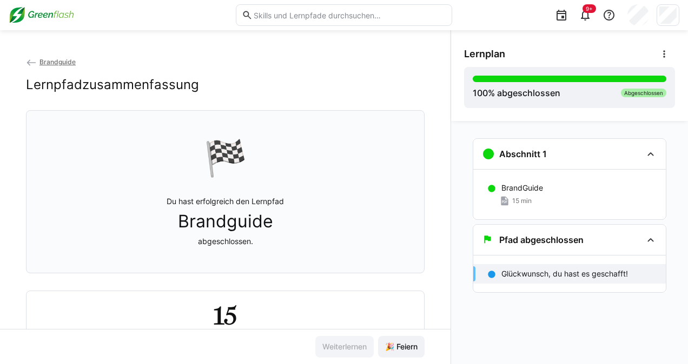
scroll to position [51, 0]
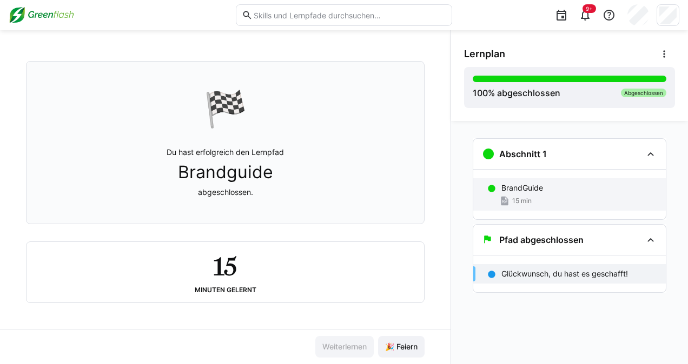
click at [546, 202] on div "15 min" at bounding box center [579, 201] width 156 height 11
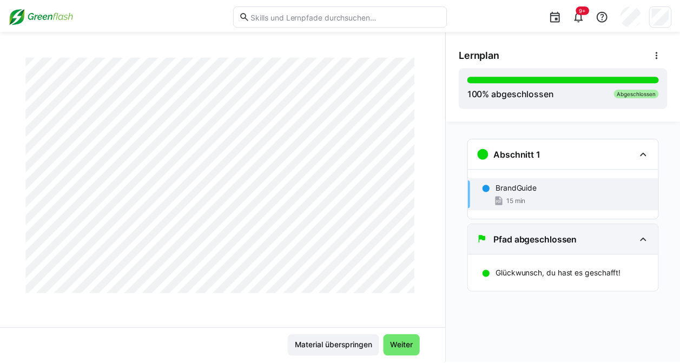
scroll to position [1303, 0]
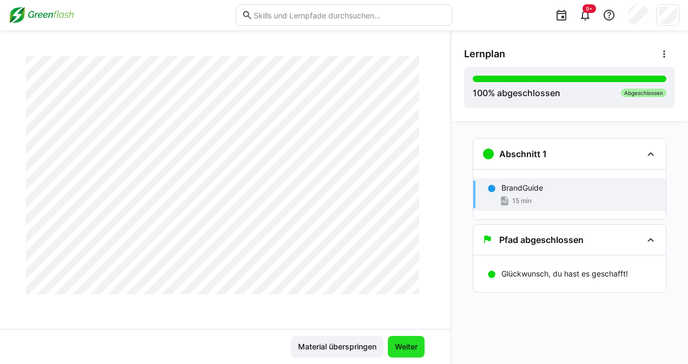
click at [406, 339] on span "Weiter" at bounding box center [406, 347] width 37 height 22
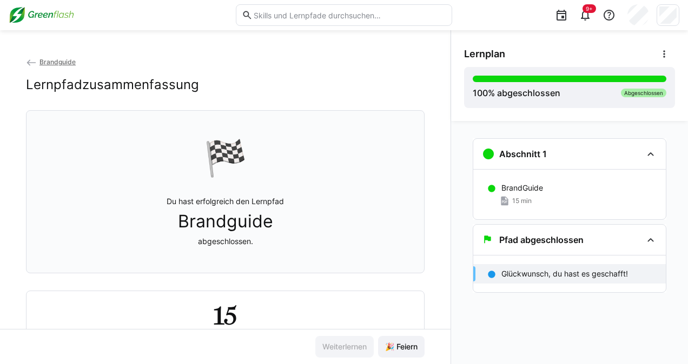
click at [63, 61] on span "Brandguide" at bounding box center [57, 62] width 36 height 8
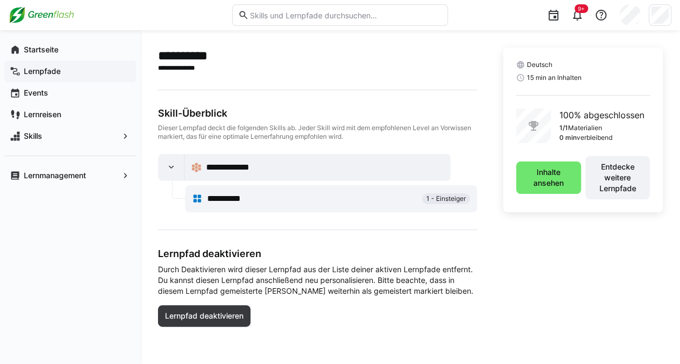
click at [49, 66] on span "Lernpfade" at bounding box center [76, 71] width 109 height 11
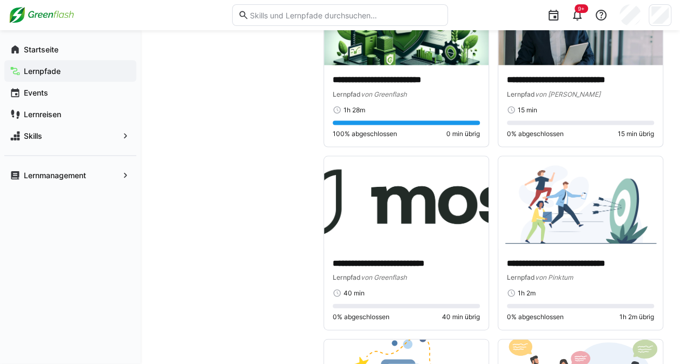
scroll to position [1106, 0]
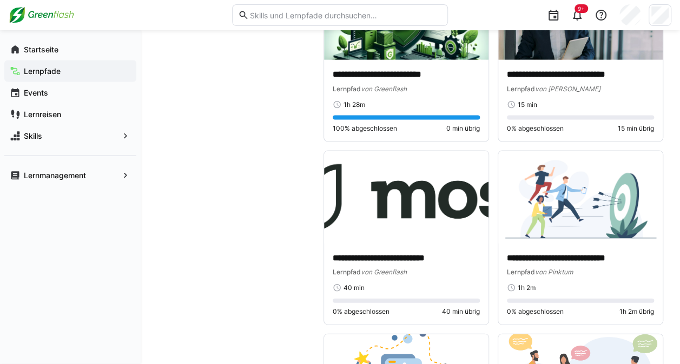
click at [346, 187] on img at bounding box center [406, 197] width 164 height 92
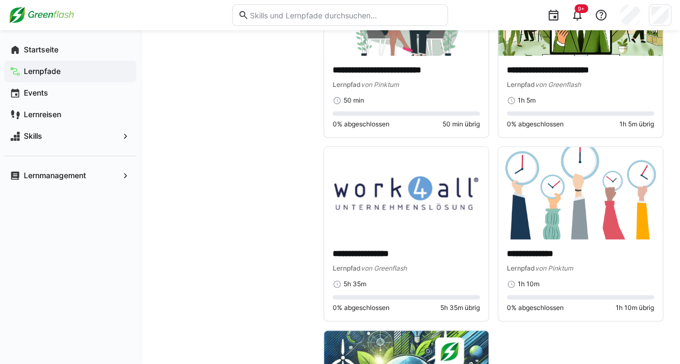
scroll to position [4729, 0]
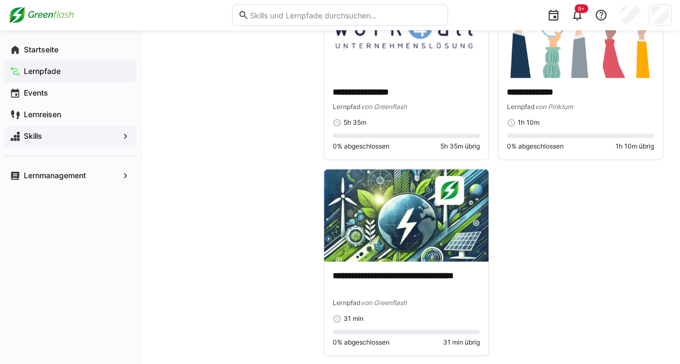
click at [67, 127] on div "Skills" at bounding box center [70, 136] width 132 height 22
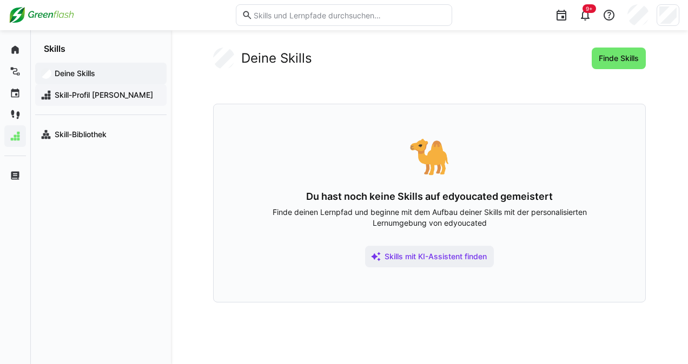
click at [92, 90] on span "Skill-Profil [PERSON_NAME]" at bounding box center [107, 95] width 108 height 11
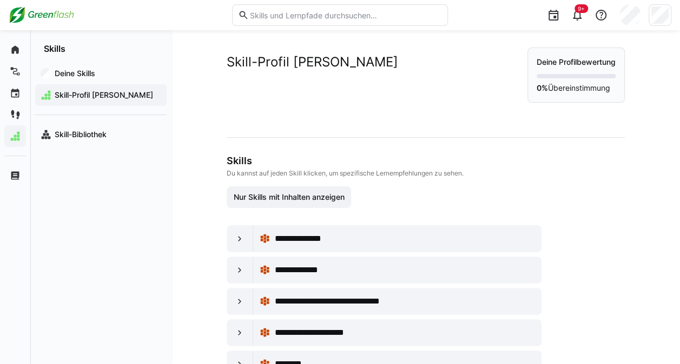
scroll to position [67, 0]
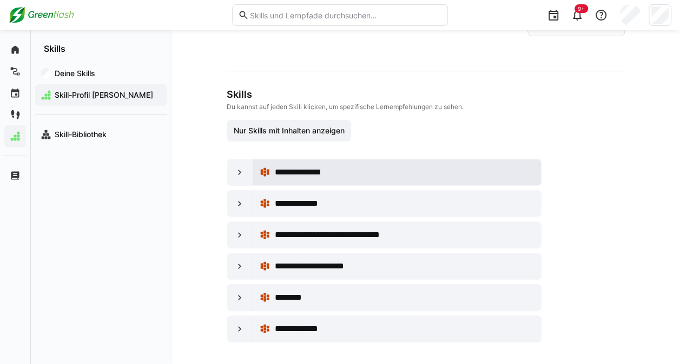
click at [294, 173] on span "**********" at bounding box center [303, 172] width 59 height 13
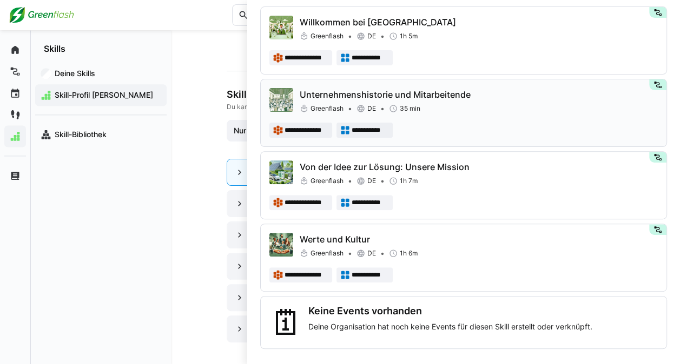
scroll to position [104, 0]
click at [136, 242] on div "Deine Skills Skill-Profil [PERSON_NAME] Skill-Bibliothek" at bounding box center [101, 209] width 140 height 310
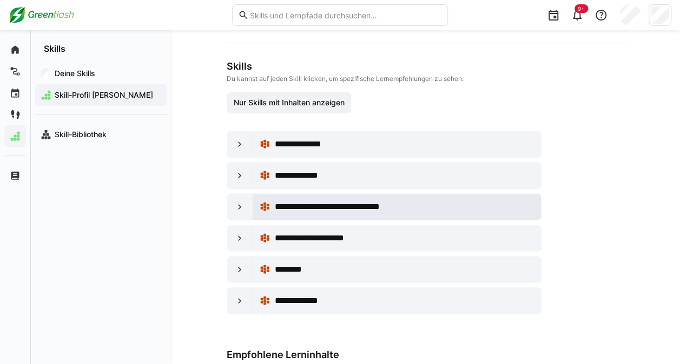
scroll to position [99, 0]
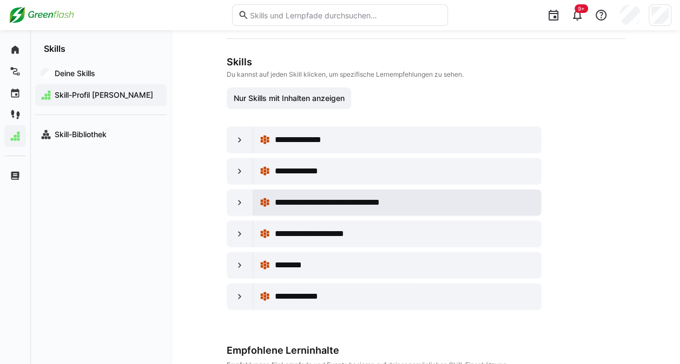
click at [310, 212] on div "**********" at bounding box center [397, 203] width 288 height 26
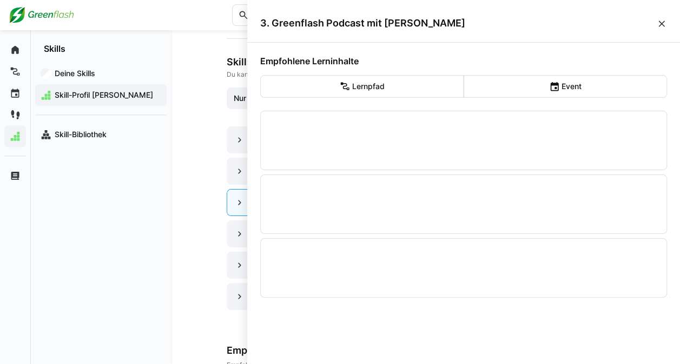
scroll to position [0, 0]
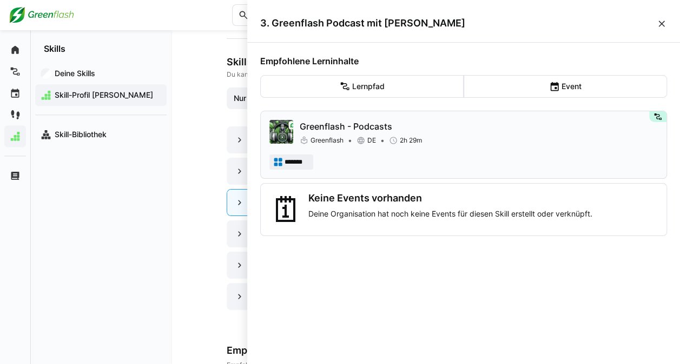
click at [305, 131] on p "Greenflash - Podcasts" at bounding box center [479, 126] width 358 height 13
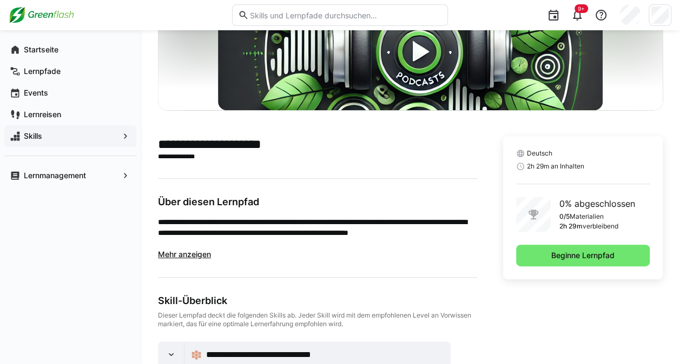
scroll to position [206, 0]
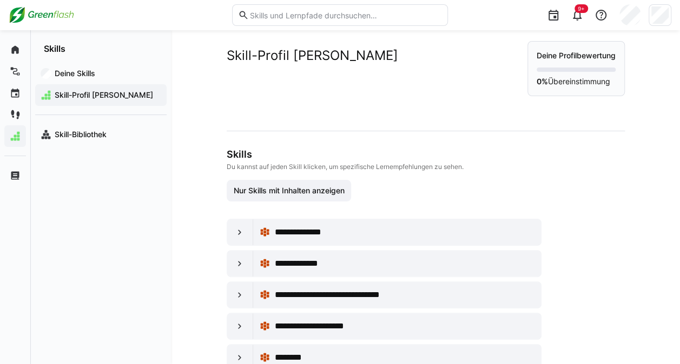
scroll to position [2, 0]
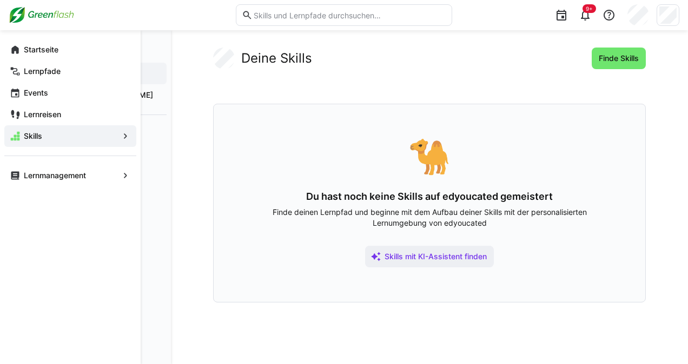
click at [10, 57] on div "Startseite" at bounding box center [70, 50] width 132 height 22
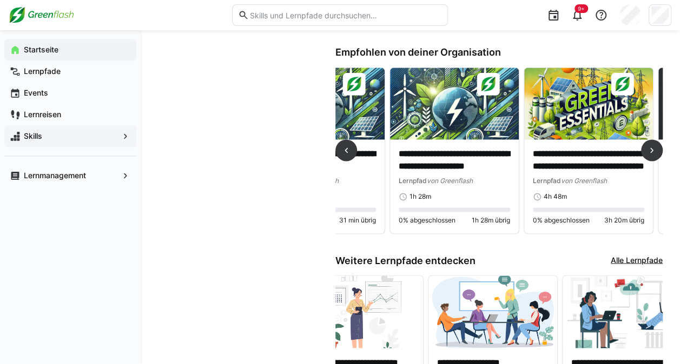
scroll to position [0, 264]
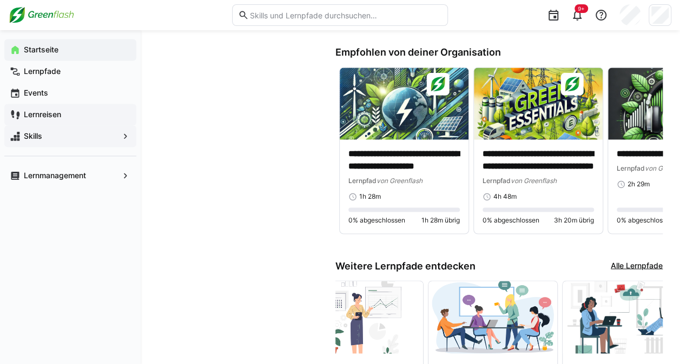
click at [62, 109] on span "Lernreisen" at bounding box center [76, 114] width 109 height 11
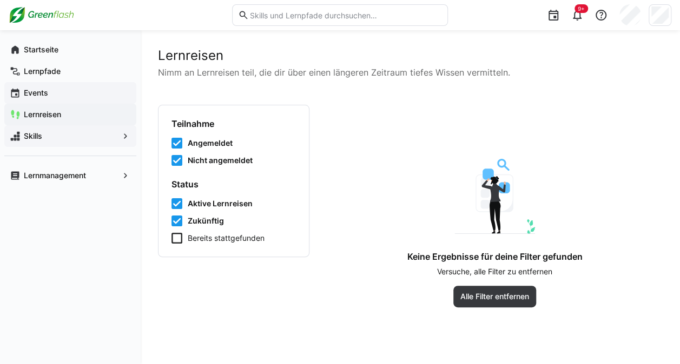
click at [61, 83] on div "Events" at bounding box center [70, 93] width 132 height 22
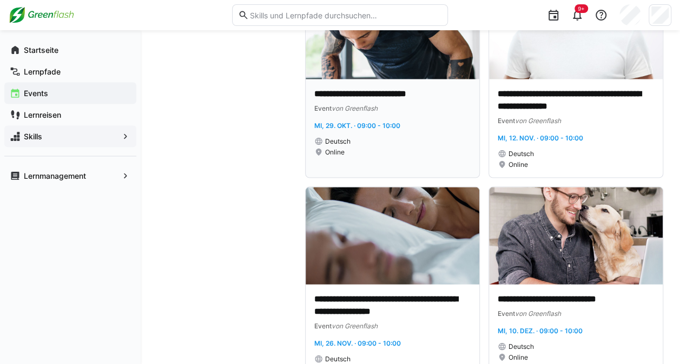
scroll to position [1025, 0]
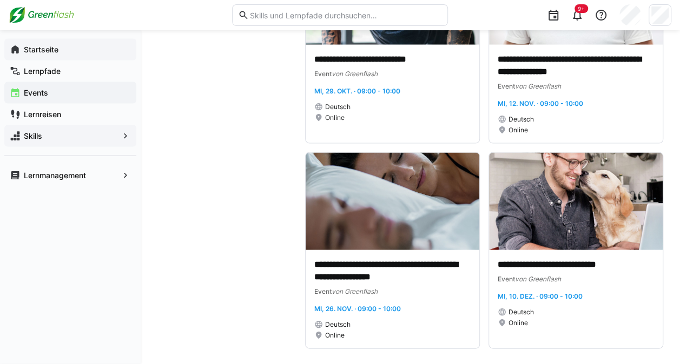
click at [22, 50] on span "Startseite" at bounding box center [76, 49] width 109 height 11
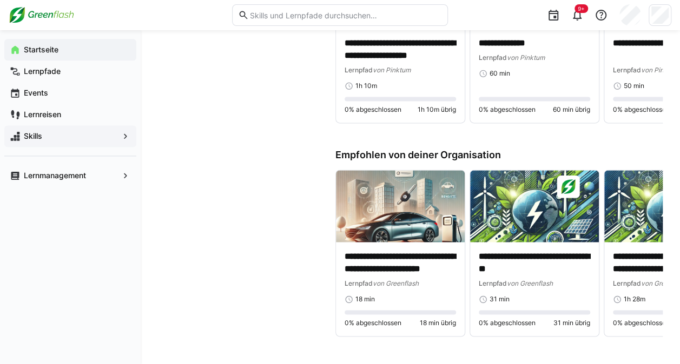
scroll to position [884, 0]
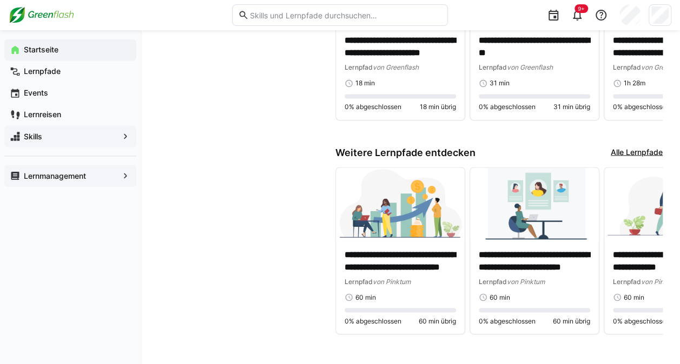
click at [55, 169] on div "Lernmanagement" at bounding box center [70, 176] width 132 height 22
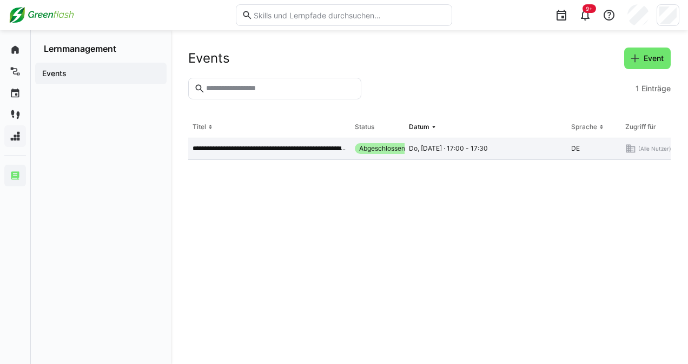
click at [270, 150] on p "**********" at bounding box center [270, 148] width 154 height 9
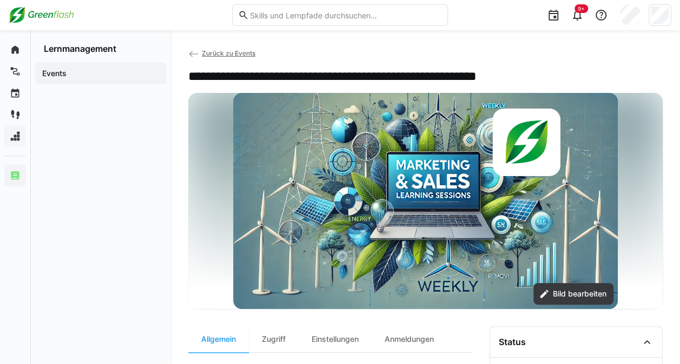
drag, startPoint x: 270, startPoint y: 150, endPoint x: 229, endPoint y: 122, distance: 49.5
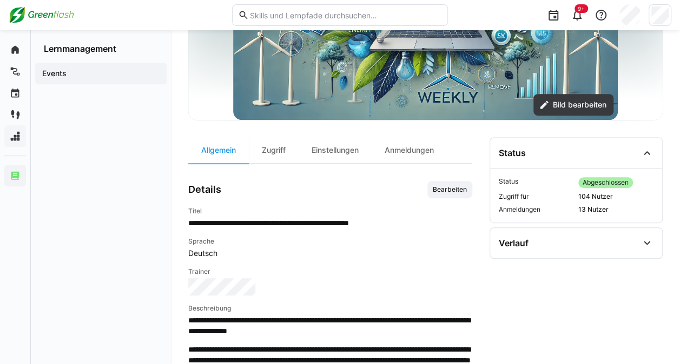
scroll to position [188, 0]
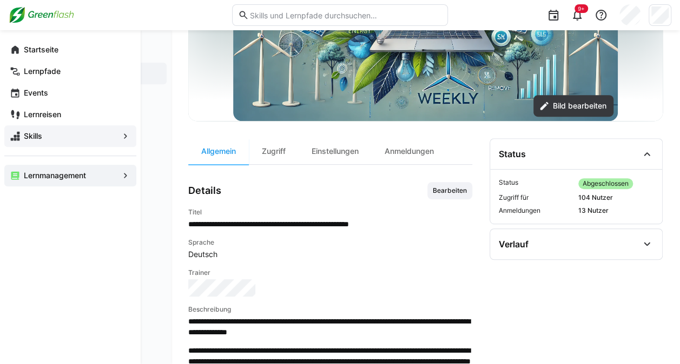
click at [0, 0] on app-navigation-label "Skills" at bounding box center [0, 0] width 0 height 0
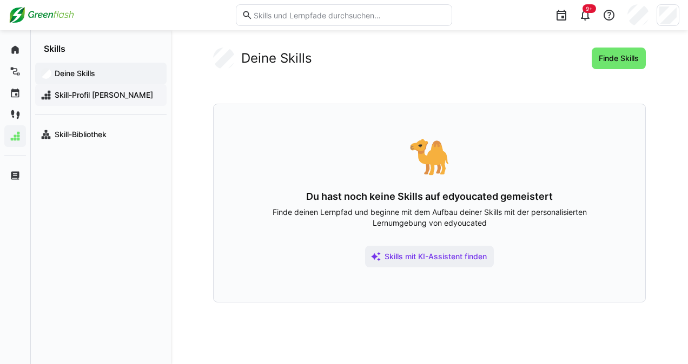
click at [105, 88] on div "Skill-Profil [PERSON_NAME]" at bounding box center [100, 95] width 131 height 22
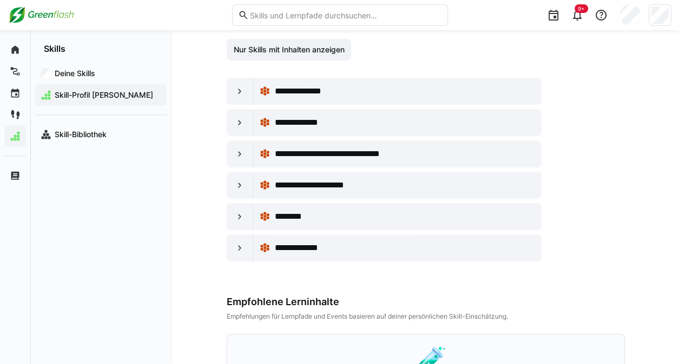
scroll to position [144, 0]
